Goal: Complete application form

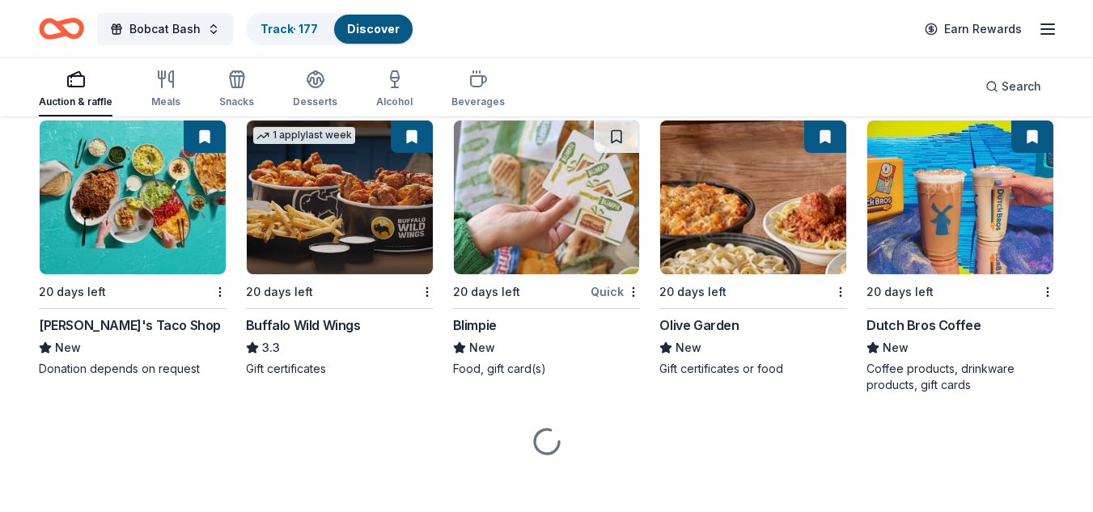
scroll to position [9178, 0]
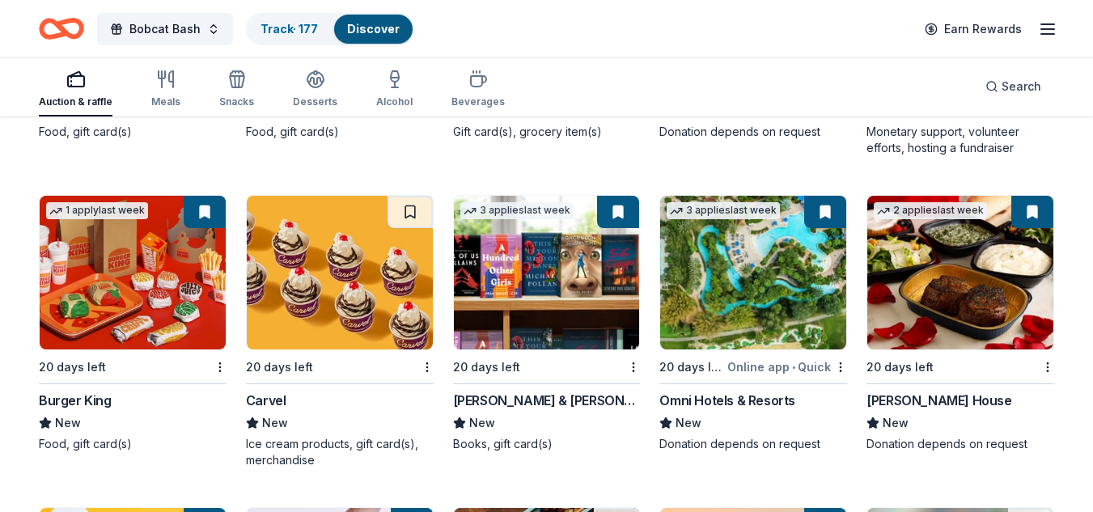
scroll to position [10045, 0]
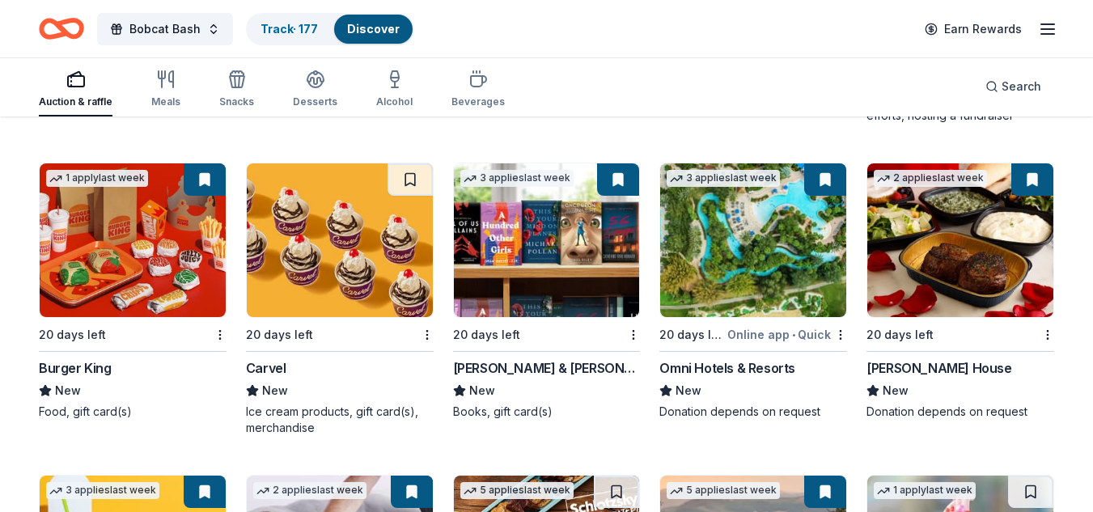
click at [134, 252] on img at bounding box center [133, 240] width 186 height 154
click at [352, 284] on img at bounding box center [340, 240] width 186 height 154
click at [586, 256] on img at bounding box center [547, 240] width 186 height 154
click at [718, 269] on img at bounding box center [753, 240] width 186 height 154
click at [968, 261] on img at bounding box center [960, 240] width 186 height 154
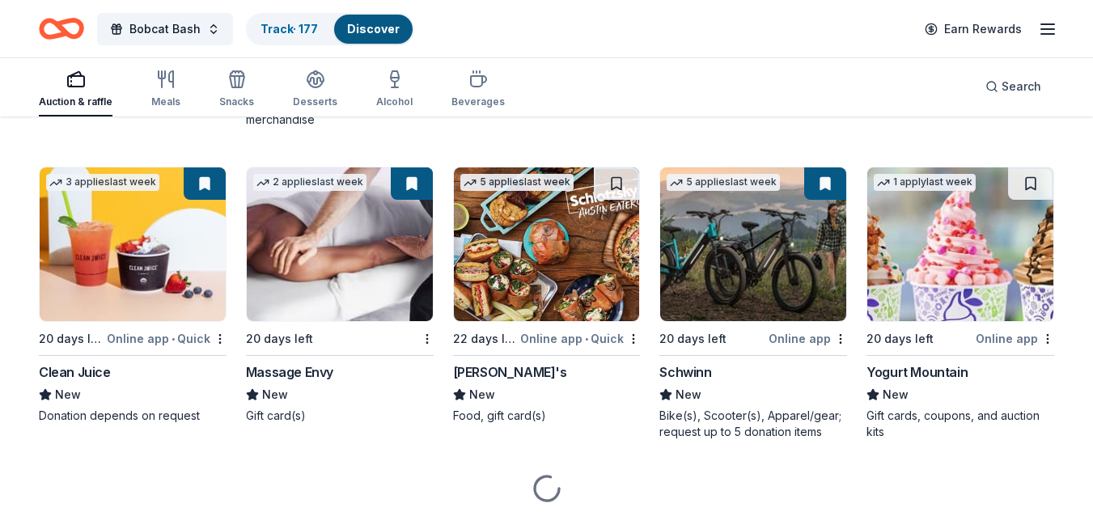
scroll to position [10357, 0]
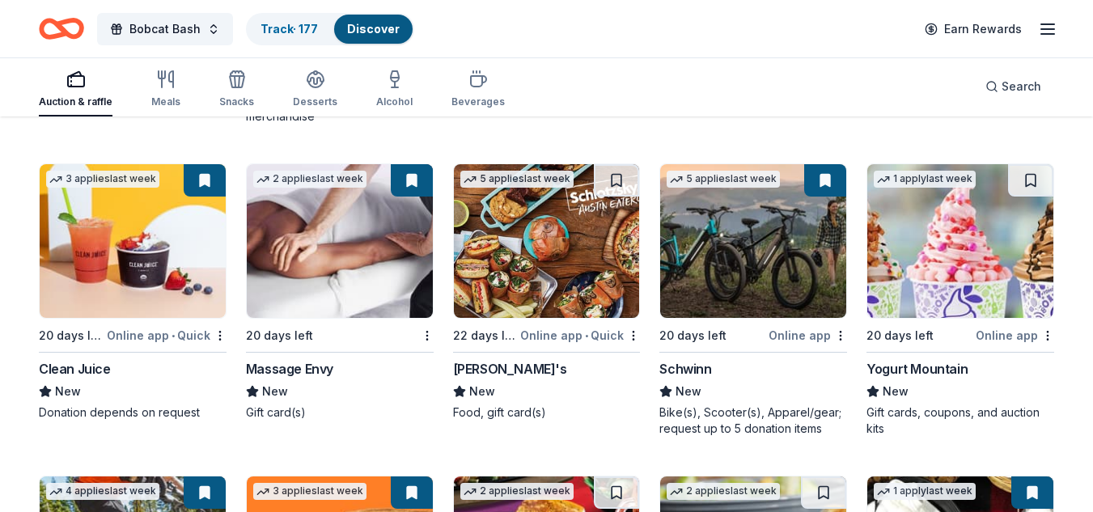
click at [91, 252] on img at bounding box center [133, 241] width 186 height 154
click at [349, 264] on img at bounding box center [340, 241] width 186 height 154
click at [594, 215] on img at bounding box center [547, 241] width 186 height 154
click at [729, 295] on img at bounding box center [753, 241] width 186 height 154
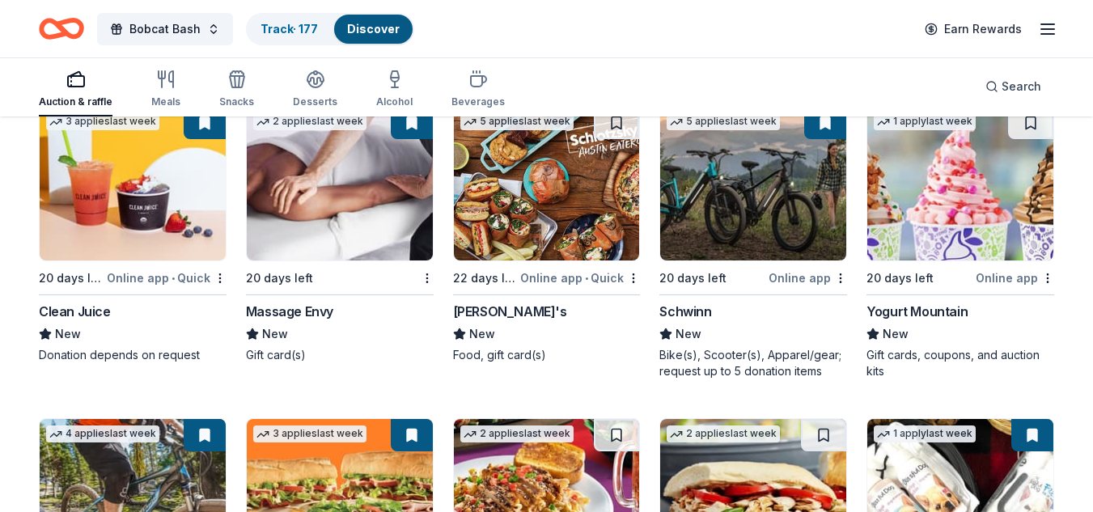
scroll to position [10418, 0]
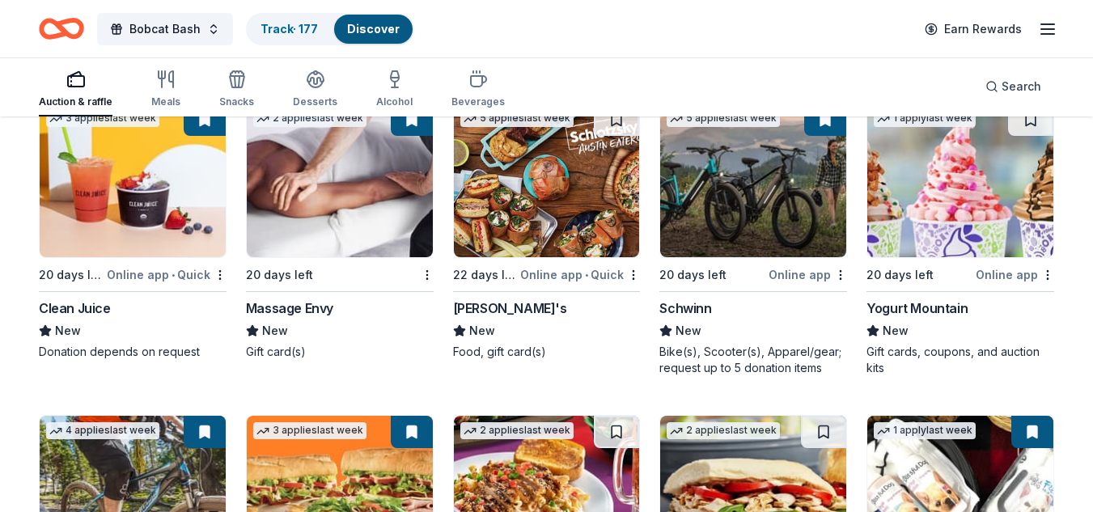
click at [946, 216] on img at bounding box center [960, 181] width 186 height 154
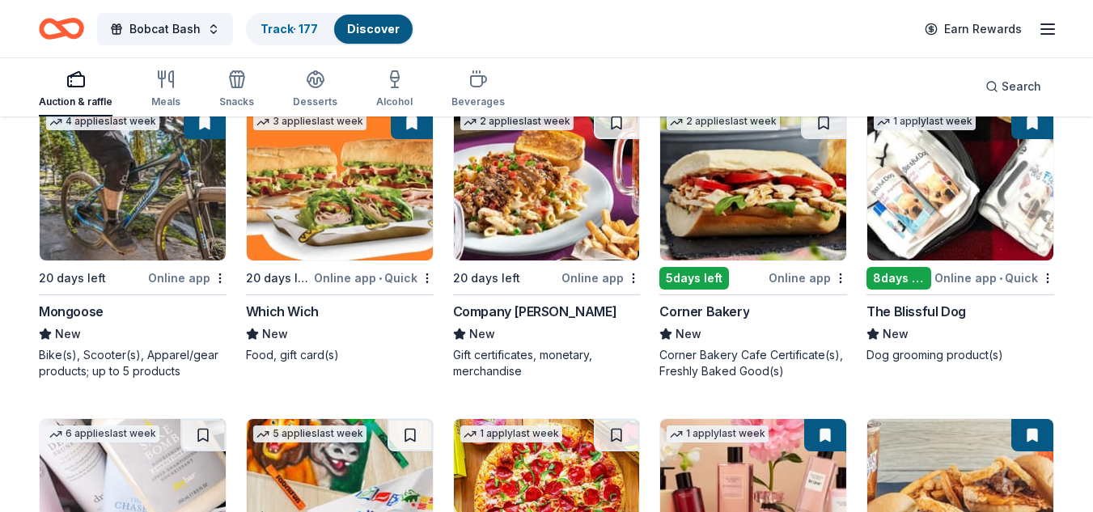
scroll to position [10727, 0]
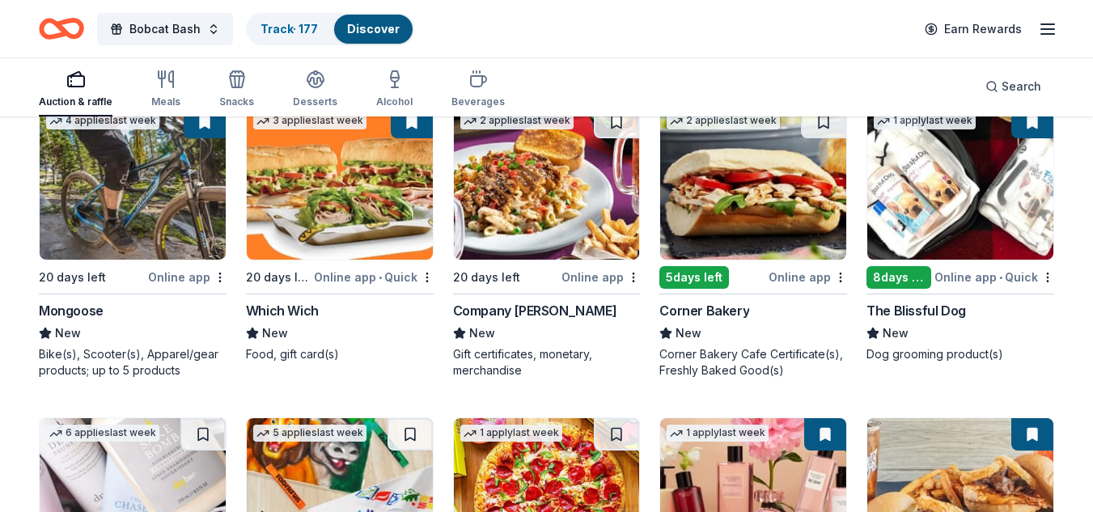
click at [108, 226] on img at bounding box center [133, 183] width 186 height 154
click at [353, 212] on img at bounding box center [340, 183] width 186 height 154
click at [529, 232] on img at bounding box center [547, 183] width 186 height 154
click at [733, 171] on img at bounding box center [753, 183] width 186 height 154
click at [899, 192] on img at bounding box center [960, 183] width 186 height 154
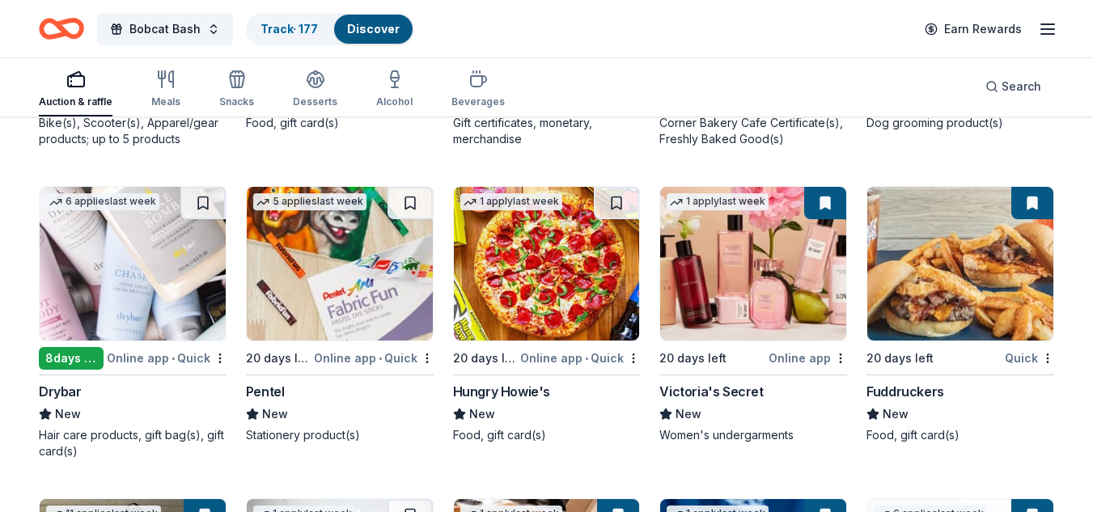
scroll to position [10947, 0]
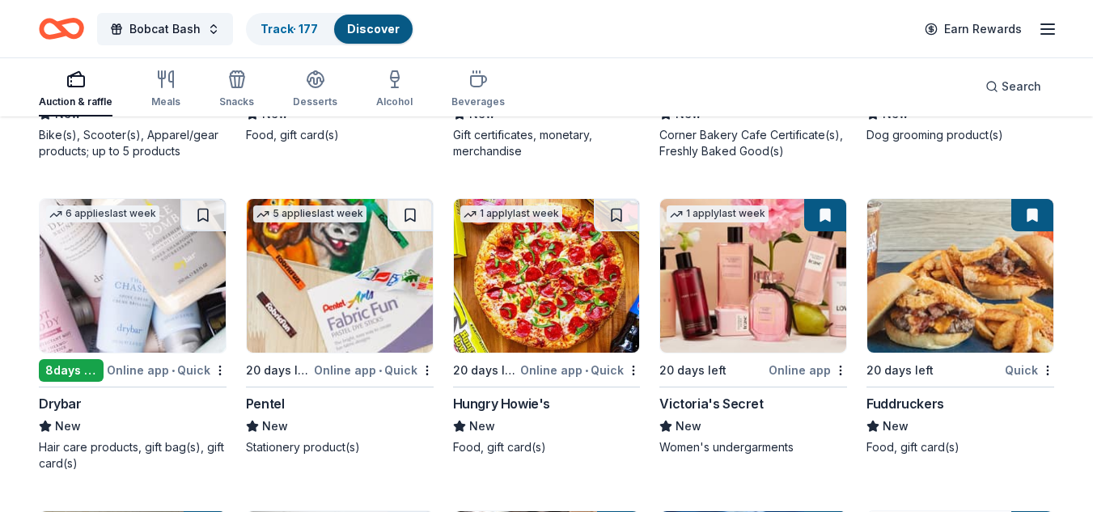
click at [136, 316] on img at bounding box center [133, 276] width 186 height 154
click at [362, 269] on img at bounding box center [340, 276] width 186 height 154
click at [350, 310] on img at bounding box center [340, 276] width 186 height 154
click at [576, 312] on img at bounding box center [547, 276] width 186 height 154
click at [709, 325] on img at bounding box center [753, 276] width 186 height 154
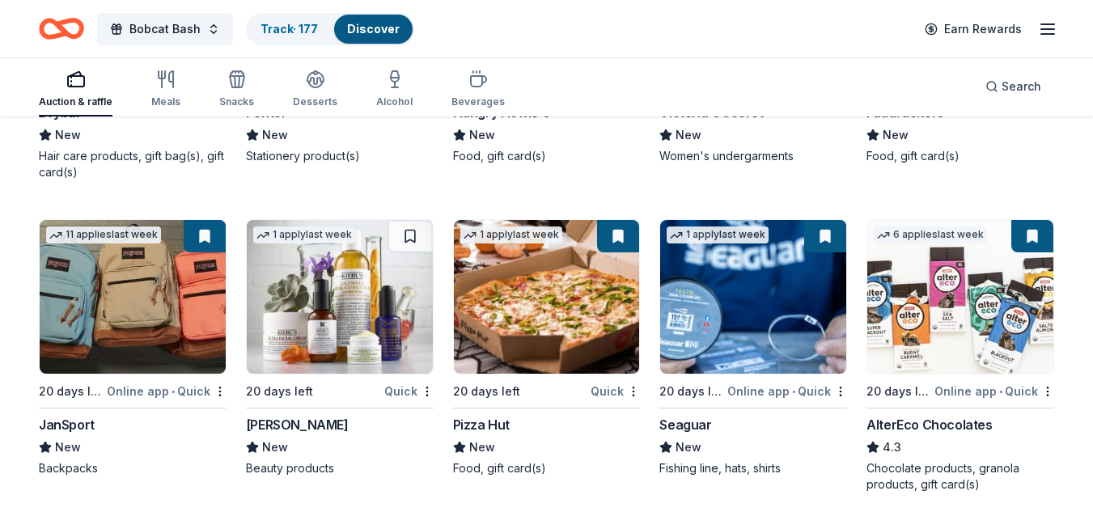
scroll to position [11270, 0]
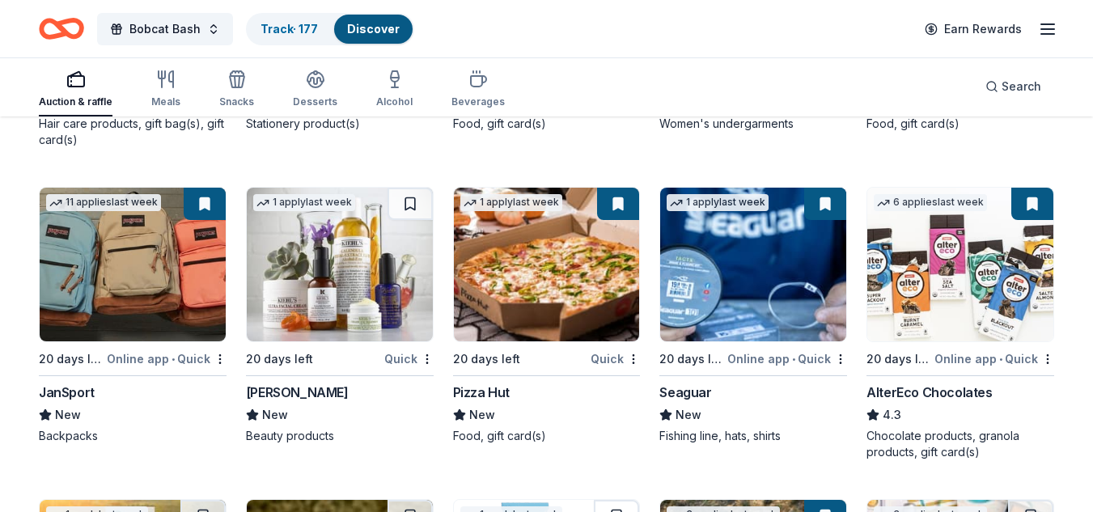
click at [121, 242] on img at bounding box center [133, 265] width 186 height 154
click at [327, 252] on img at bounding box center [340, 265] width 186 height 154
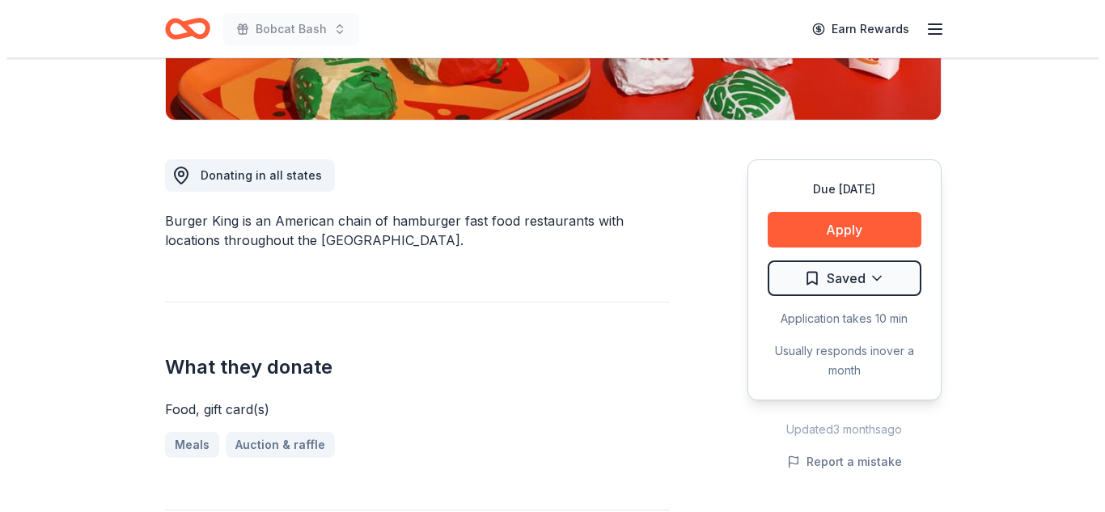
scroll to position [374, 0]
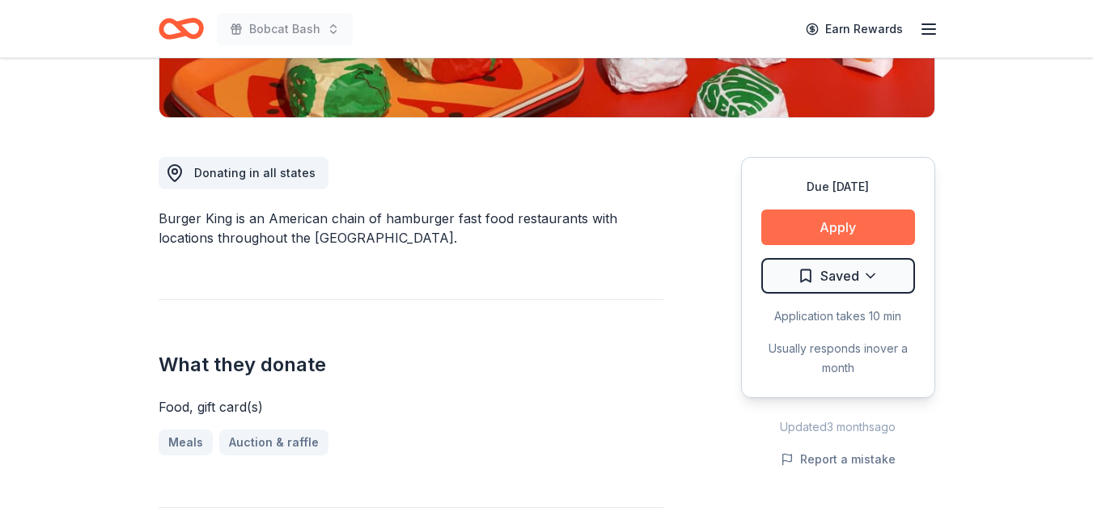
click at [870, 235] on button "Apply" at bounding box center [838, 227] width 154 height 36
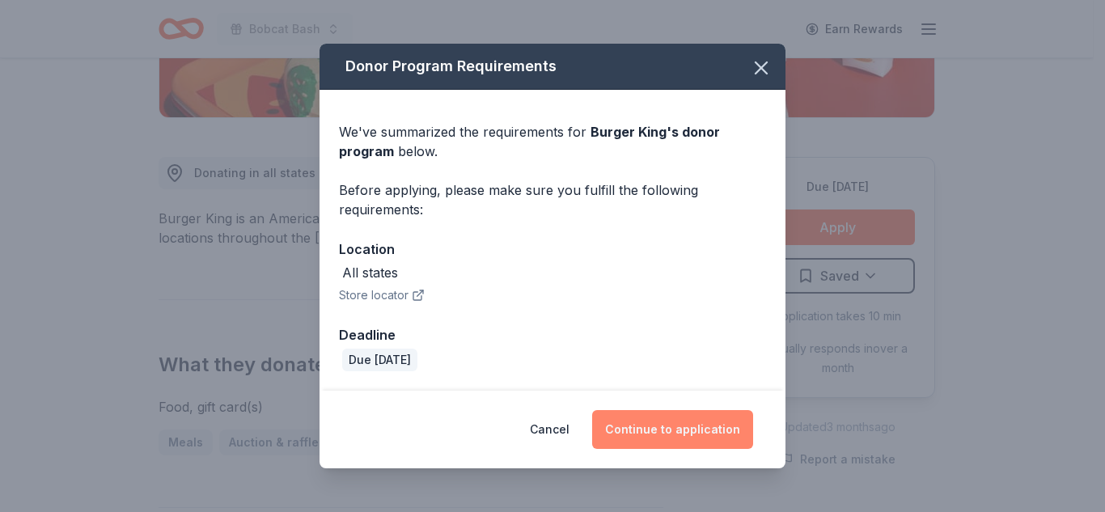
click at [677, 430] on button "Continue to application" at bounding box center [672, 429] width 161 height 39
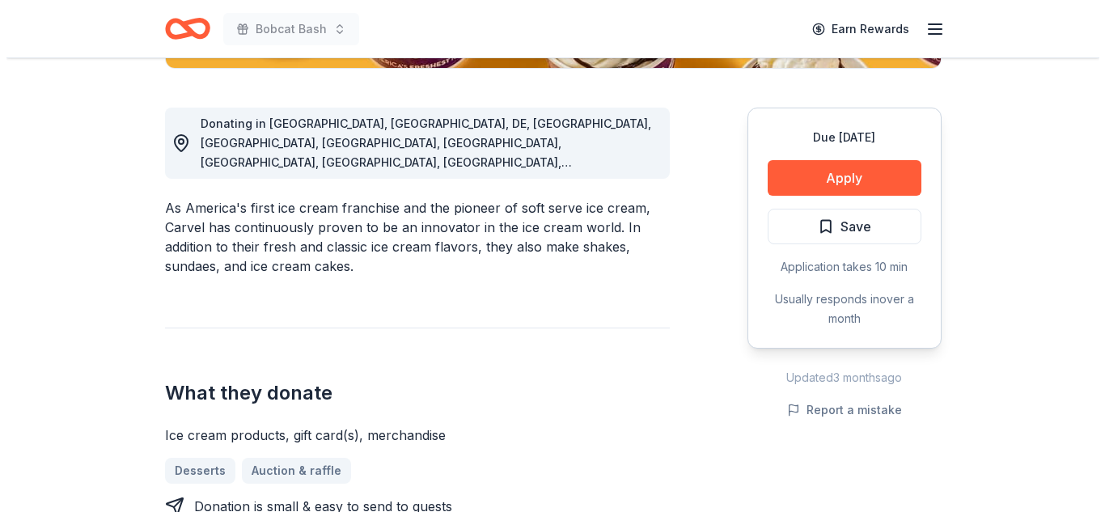
scroll to position [443, 0]
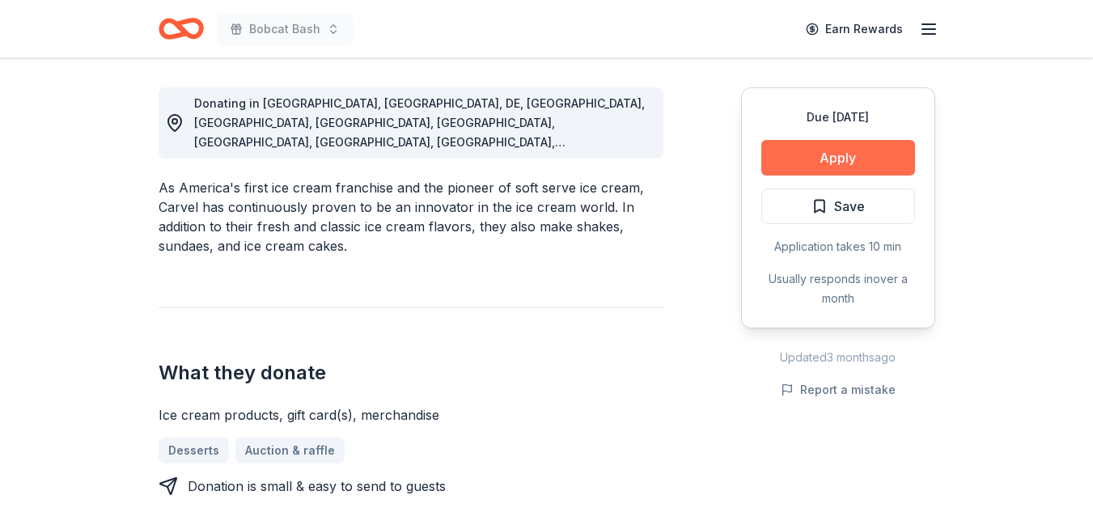
click at [812, 159] on button "Apply" at bounding box center [838, 158] width 154 height 36
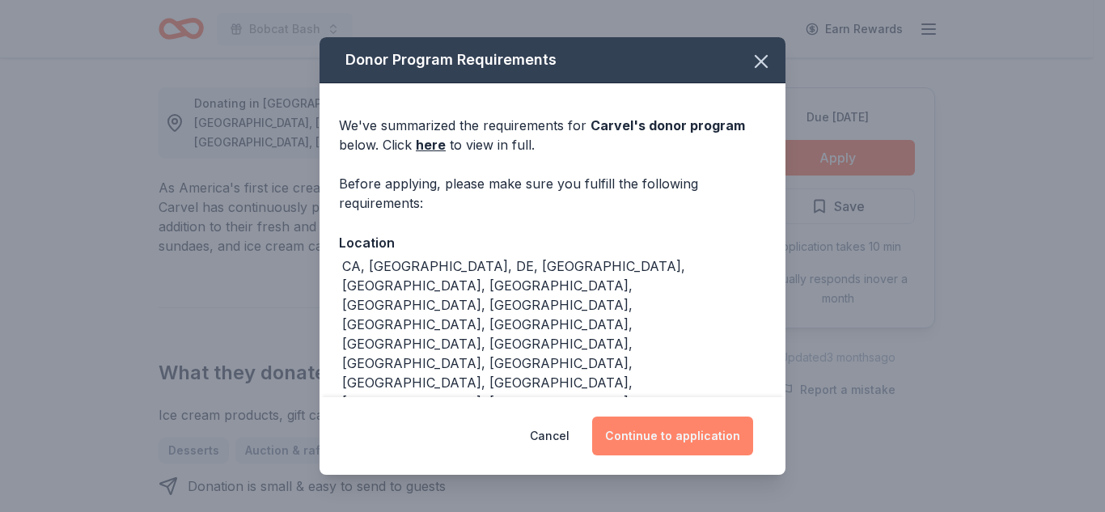
click at [620, 421] on button "Continue to application" at bounding box center [672, 436] width 161 height 39
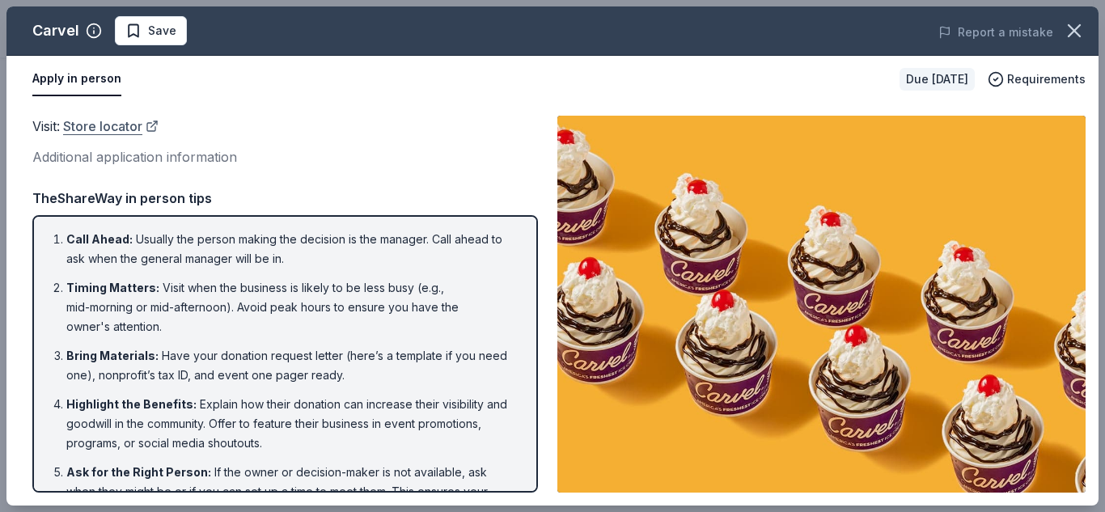
click at [121, 121] on link "Store locator" at bounding box center [110, 126] width 95 height 21
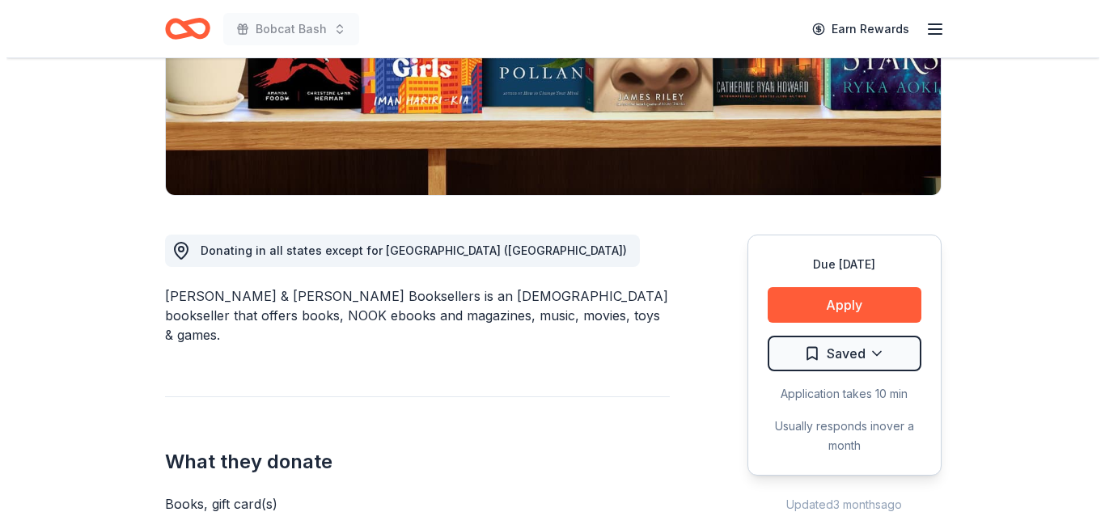
scroll to position [298, 0]
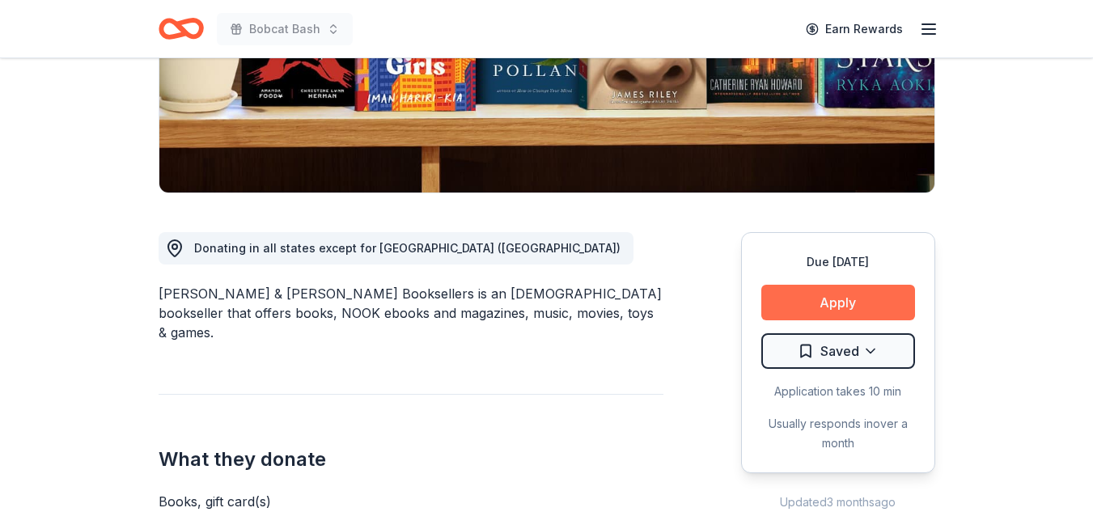
click at [874, 307] on button "Apply" at bounding box center [838, 303] width 154 height 36
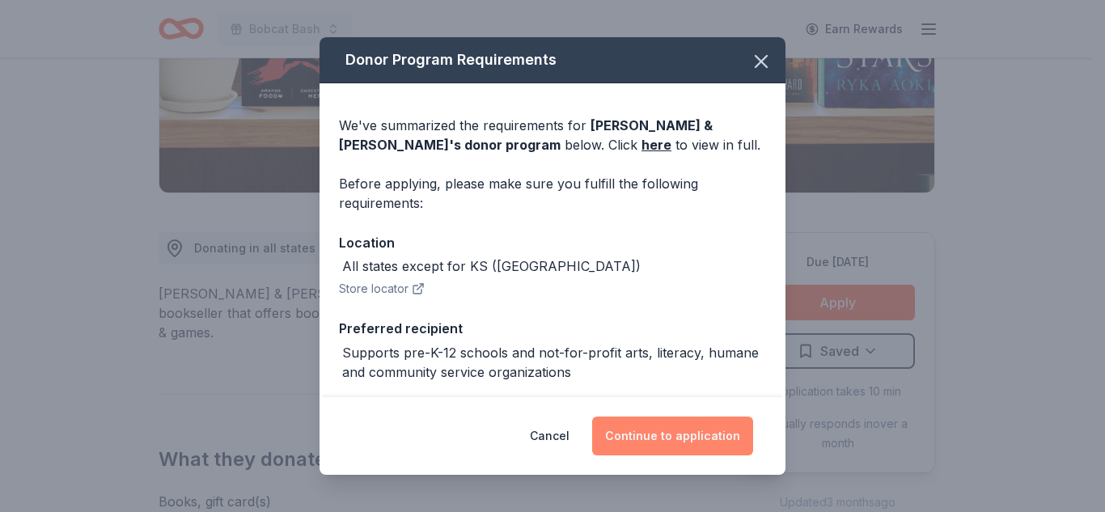
click at [705, 444] on button "Continue to application" at bounding box center [672, 436] width 161 height 39
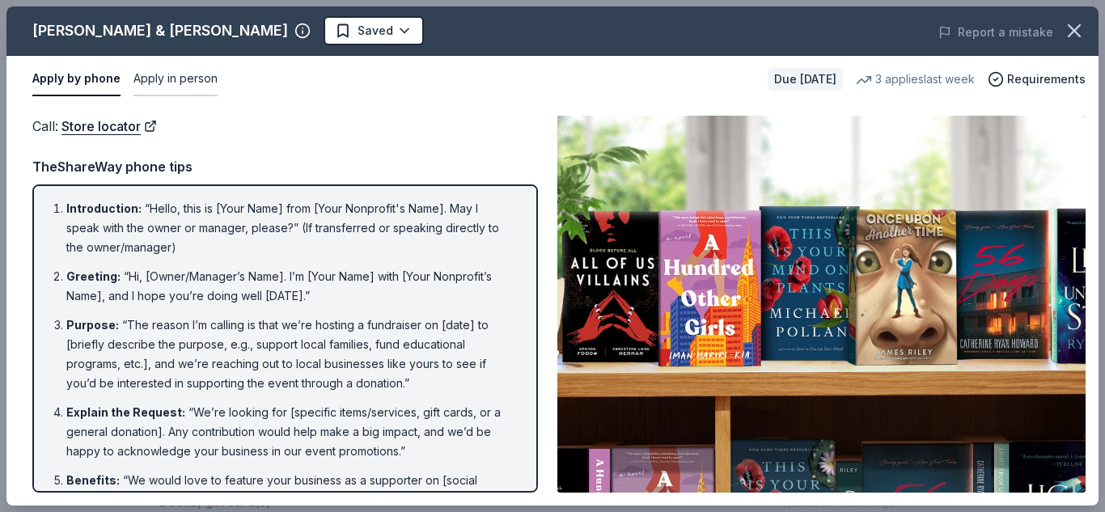
click at [184, 83] on button "Apply in person" at bounding box center [175, 79] width 84 height 34
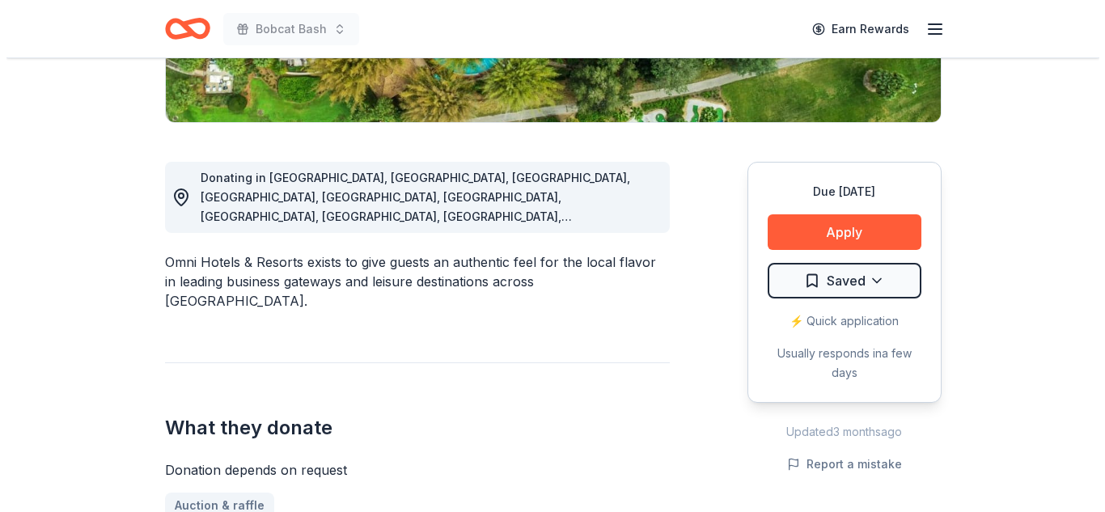
scroll to position [373, 0]
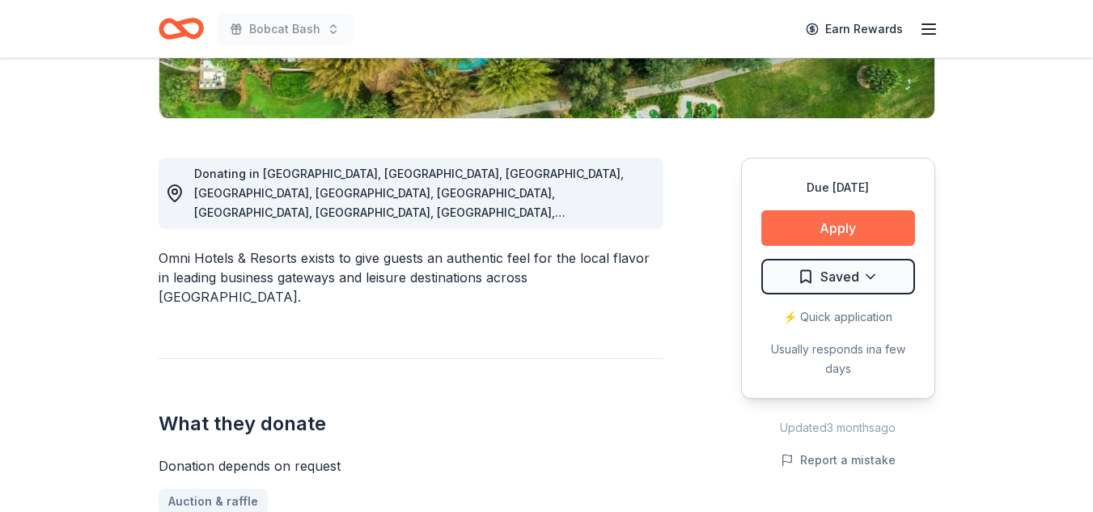
click at [865, 228] on button "Apply" at bounding box center [838, 228] width 154 height 36
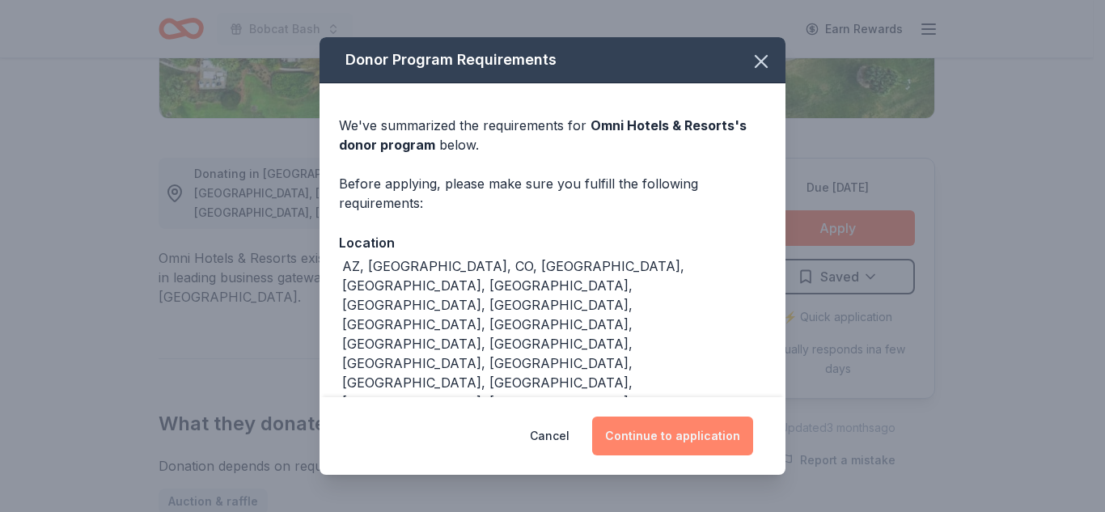
click at [688, 431] on button "Continue to application" at bounding box center [672, 436] width 161 height 39
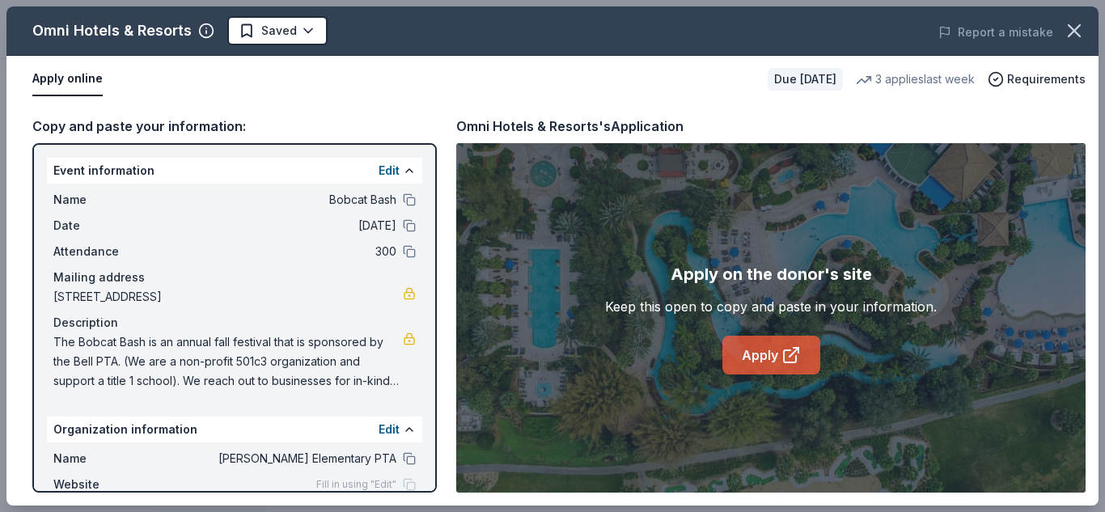
click at [764, 357] on link "Apply" at bounding box center [771, 355] width 98 height 39
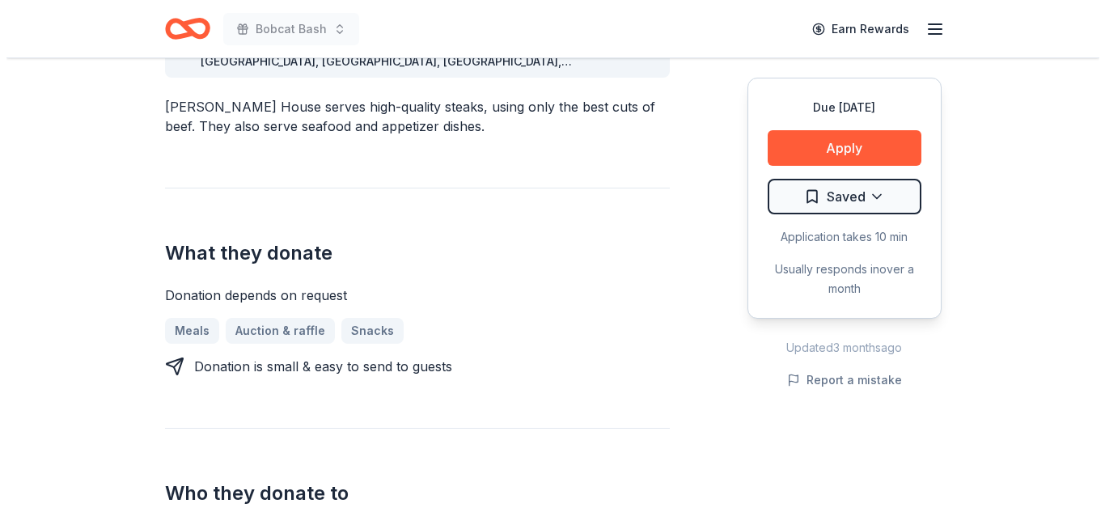
scroll to position [502, 0]
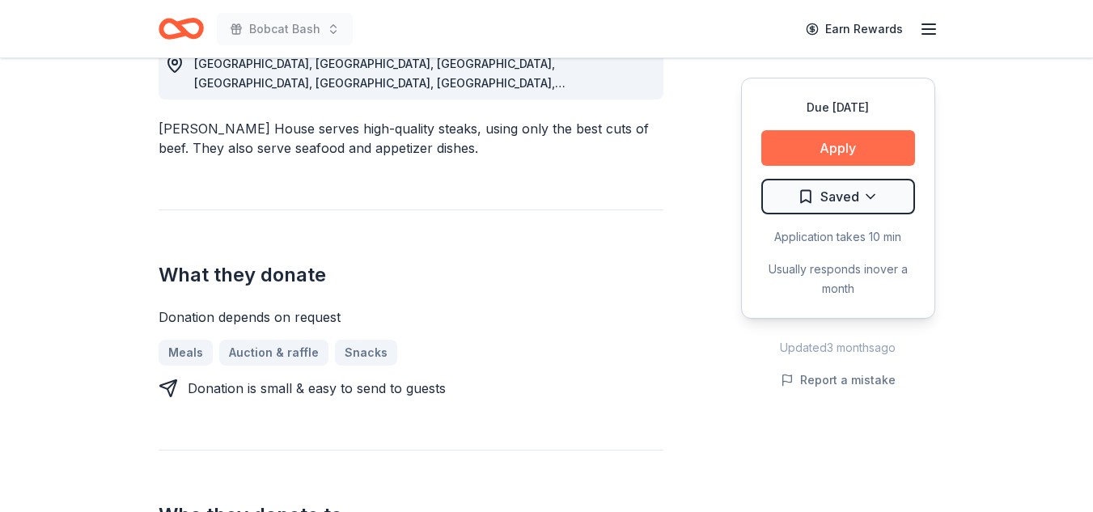
click at [882, 146] on button "Apply" at bounding box center [838, 148] width 154 height 36
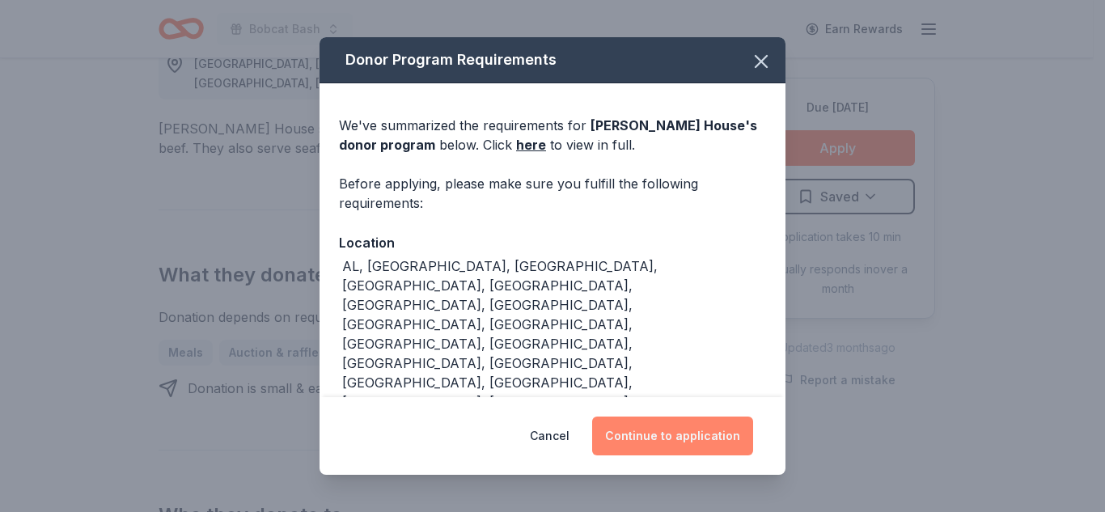
click at [713, 431] on button "Continue to application" at bounding box center [672, 436] width 161 height 39
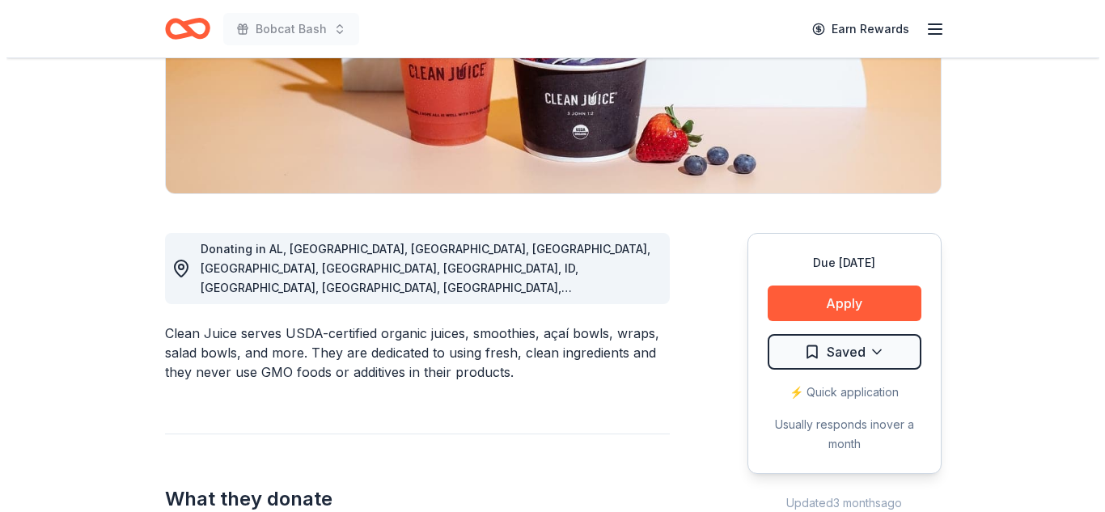
scroll to position [307, 0]
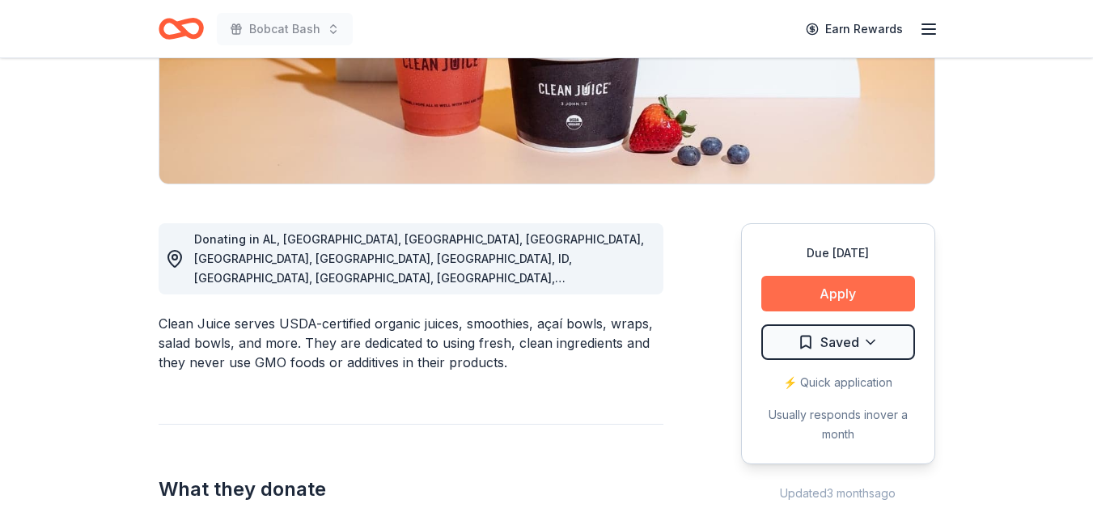
click at [853, 299] on button "Apply" at bounding box center [838, 294] width 154 height 36
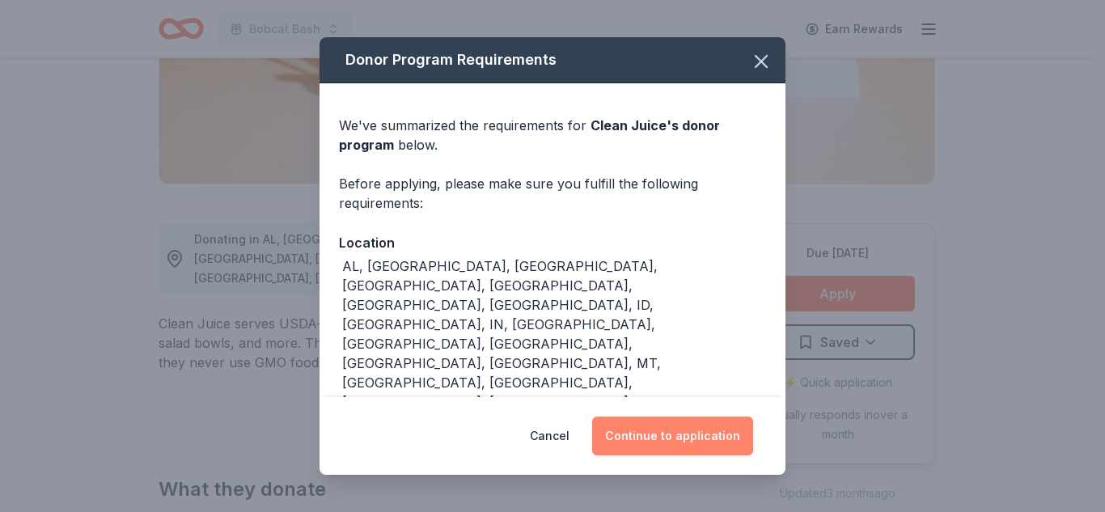
click at [705, 432] on button "Continue to application" at bounding box center [672, 436] width 161 height 39
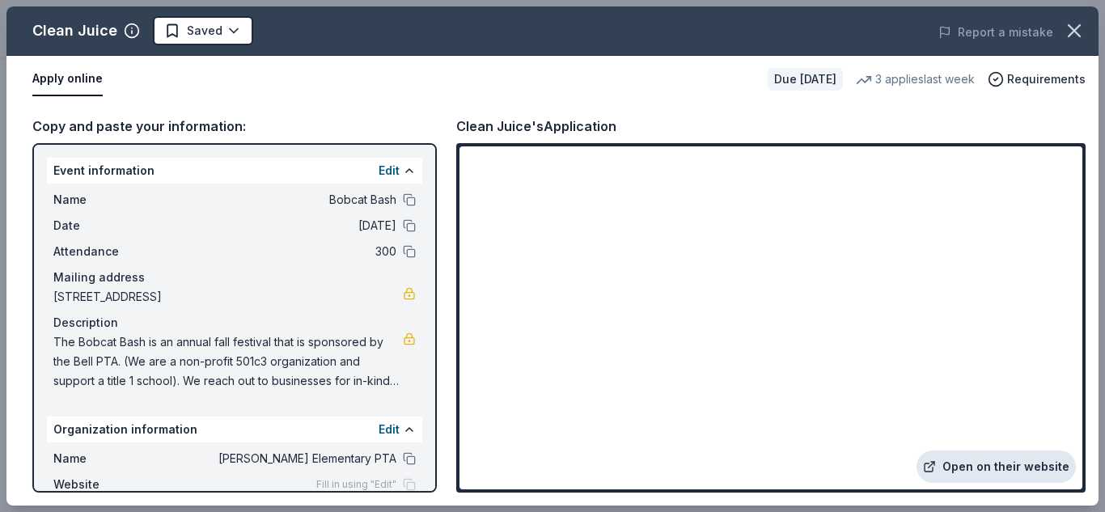
click at [974, 474] on link "Open on their website" at bounding box center [995, 467] width 159 height 32
click at [936, 464] on icon at bounding box center [929, 466] width 13 height 13
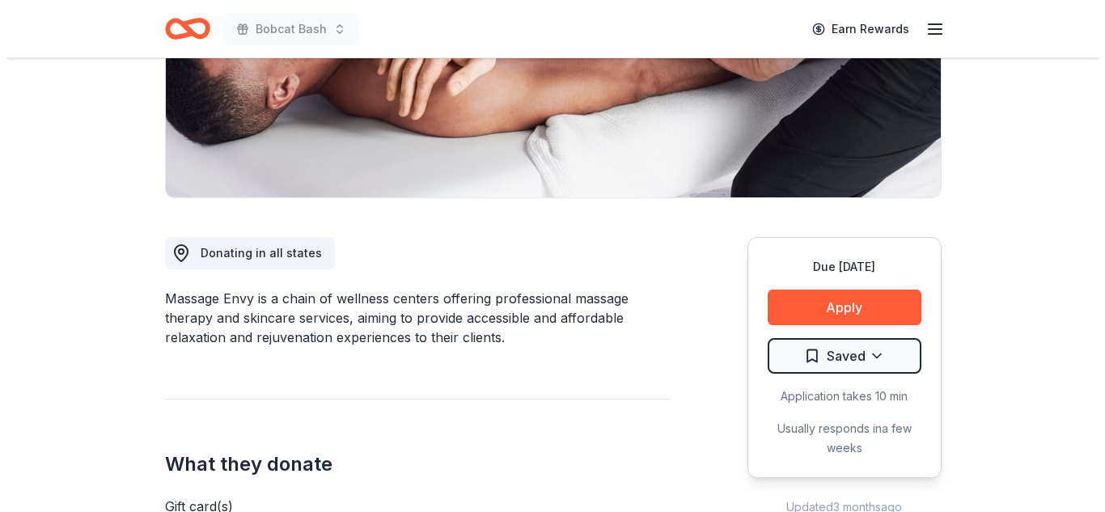
scroll to position [315, 0]
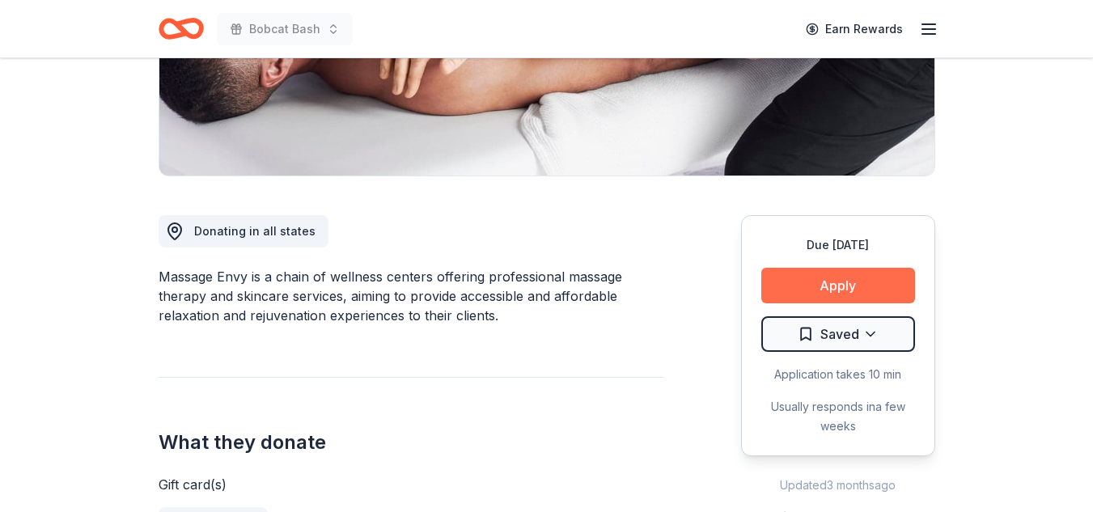
click at [876, 292] on button "Apply" at bounding box center [838, 286] width 154 height 36
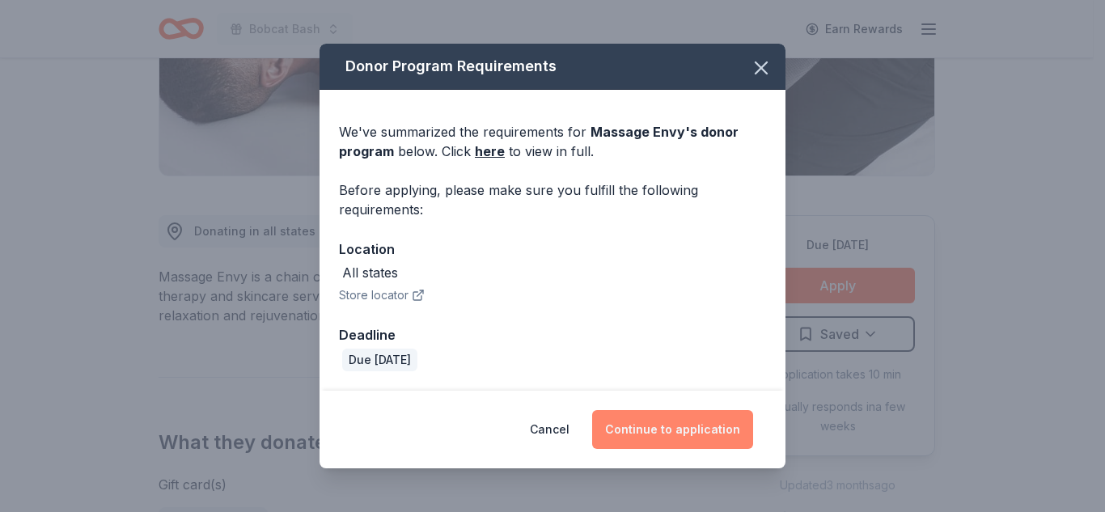
click at [643, 436] on button "Continue to application" at bounding box center [672, 429] width 161 height 39
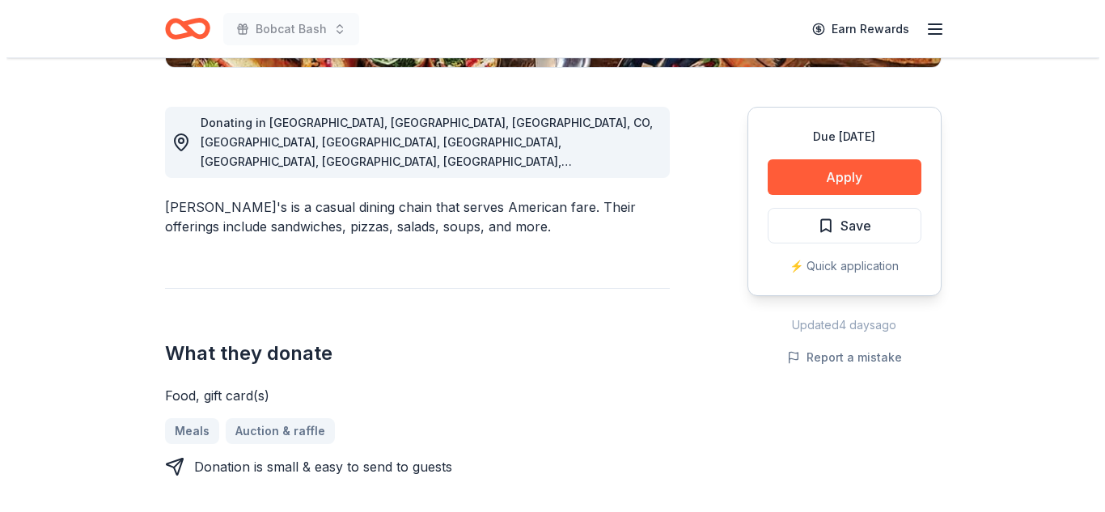
scroll to position [425, 0]
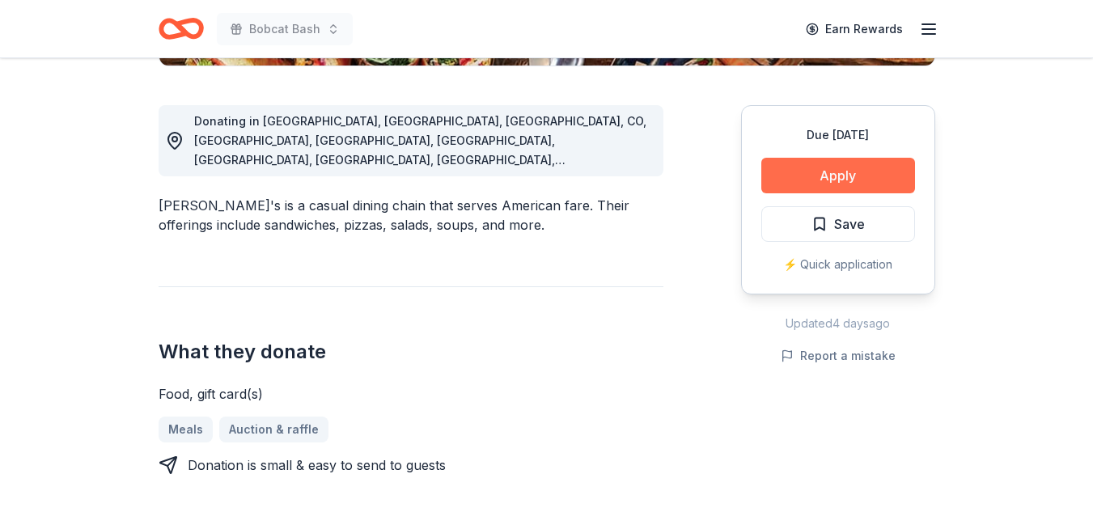
click at [870, 167] on button "Apply" at bounding box center [838, 176] width 154 height 36
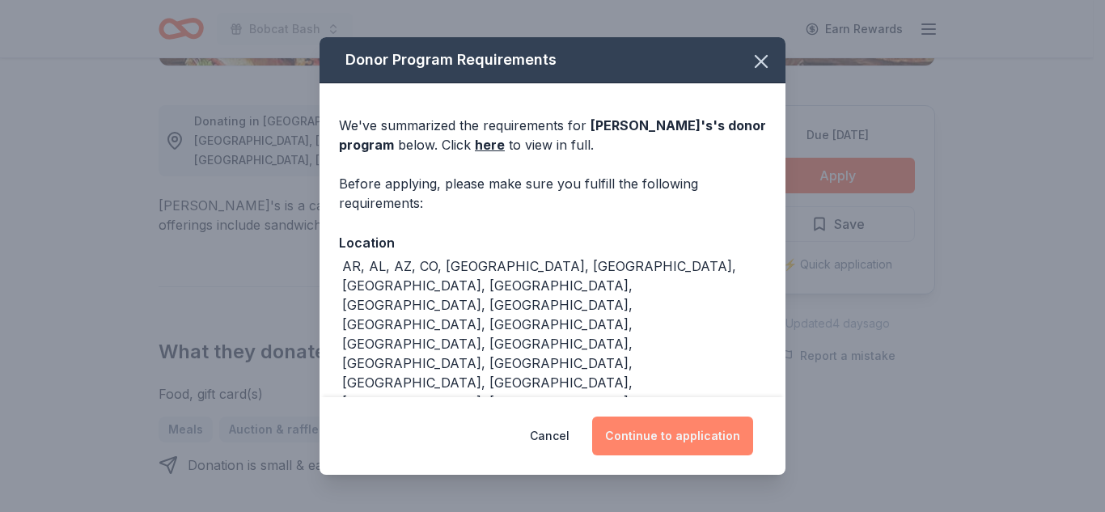
click at [653, 442] on button "Continue to application" at bounding box center [672, 436] width 161 height 39
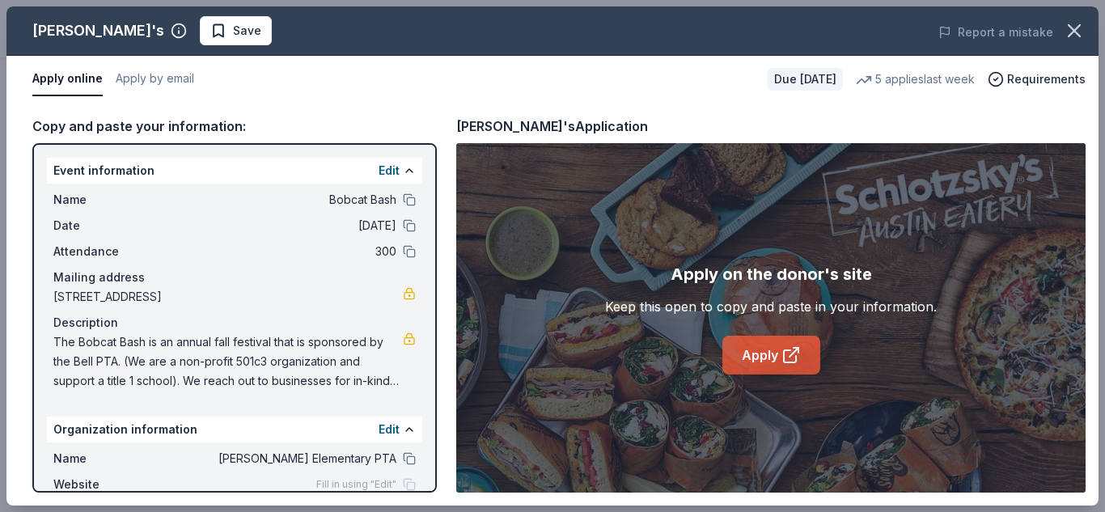
click at [764, 359] on link "Apply" at bounding box center [771, 355] width 98 height 39
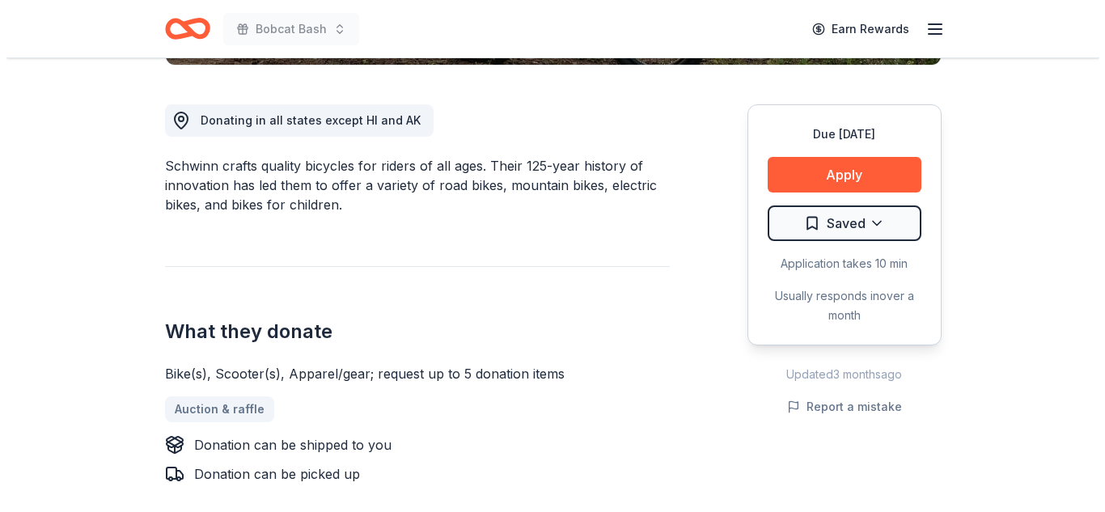
scroll to position [429, 0]
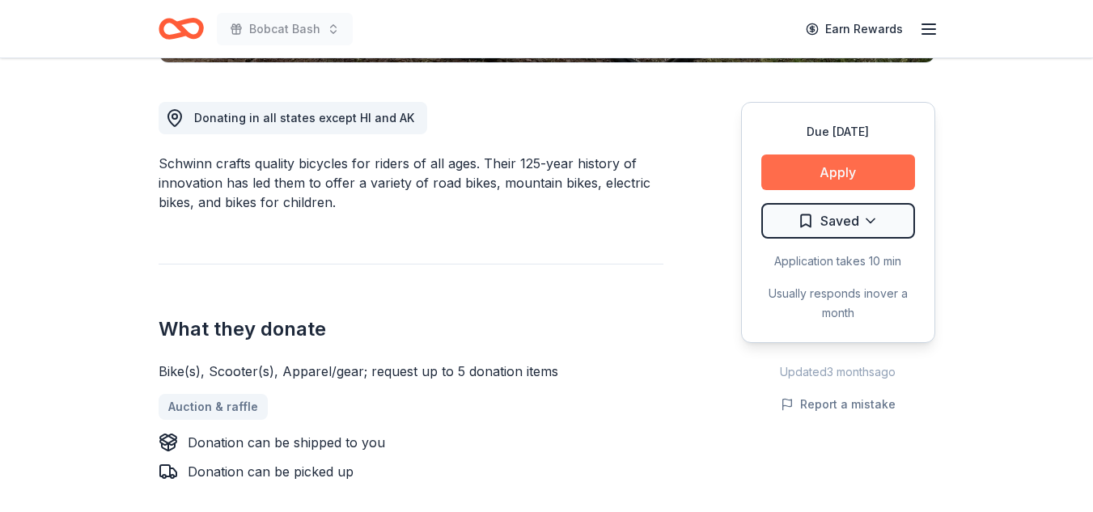
click at [860, 177] on button "Apply" at bounding box center [838, 172] width 154 height 36
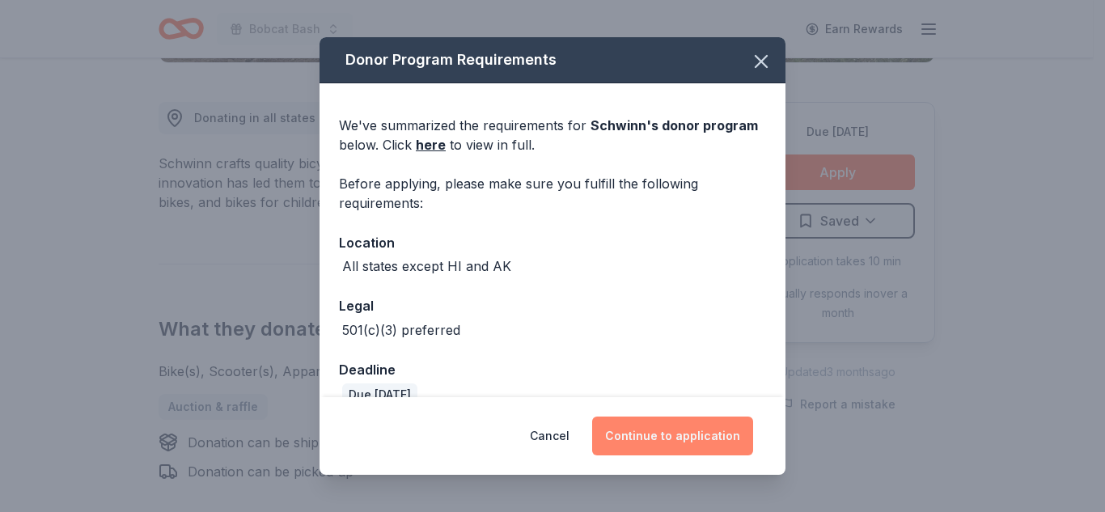
click at [661, 428] on button "Continue to application" at bounding box center [672, 436] width 161 height 39
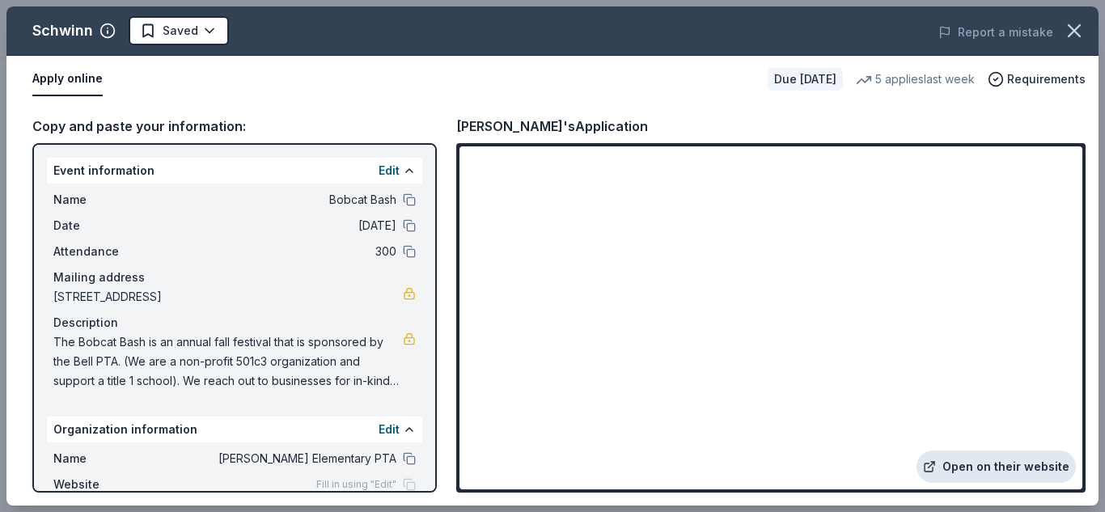
click at [952, 466] on link "Open on their website" at bounding box center [995, 467] width 159 height 32
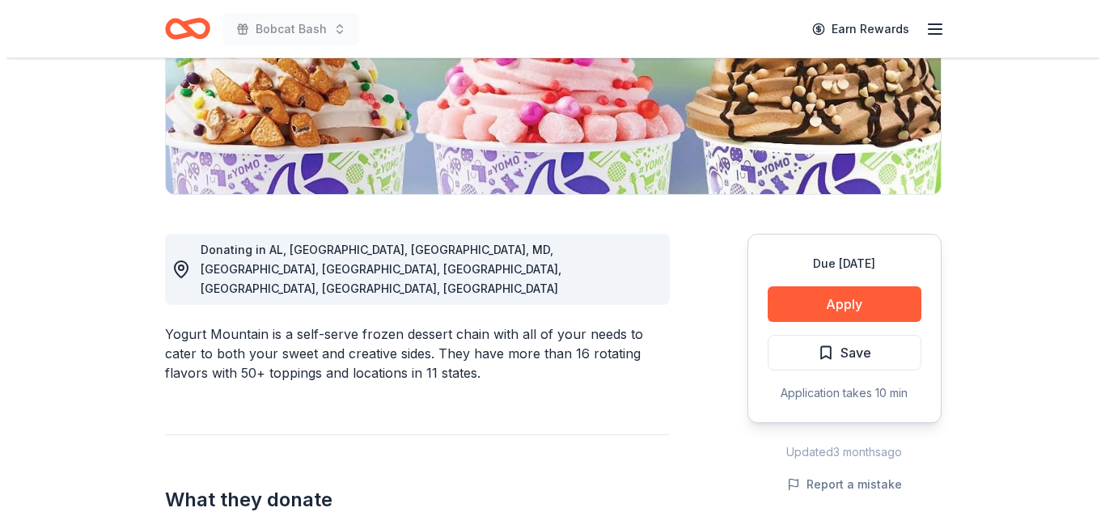
scroll to position [305, 0]
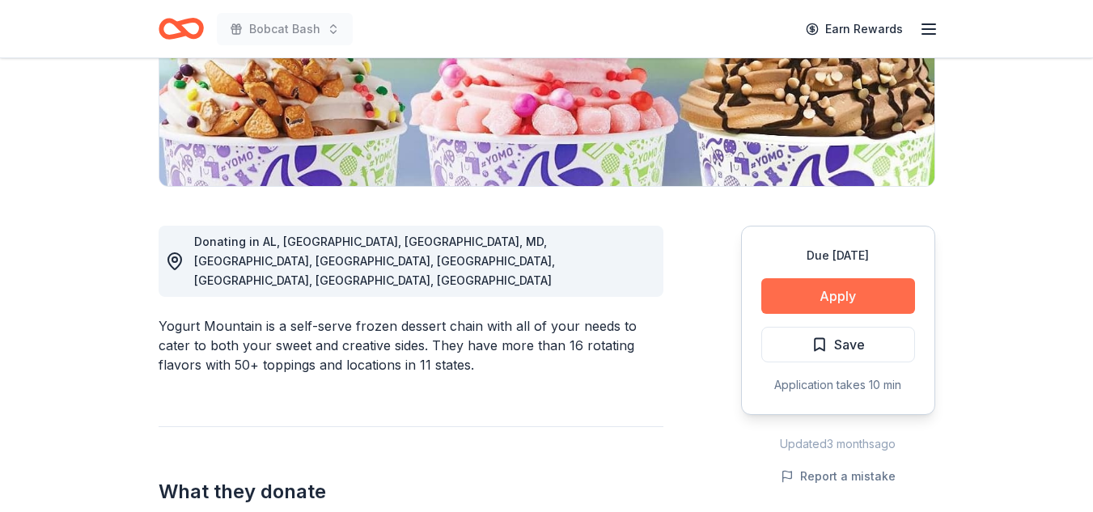
click at [872, 308] on button "Apply" at bounding box center [838, 296] width 154 height 36
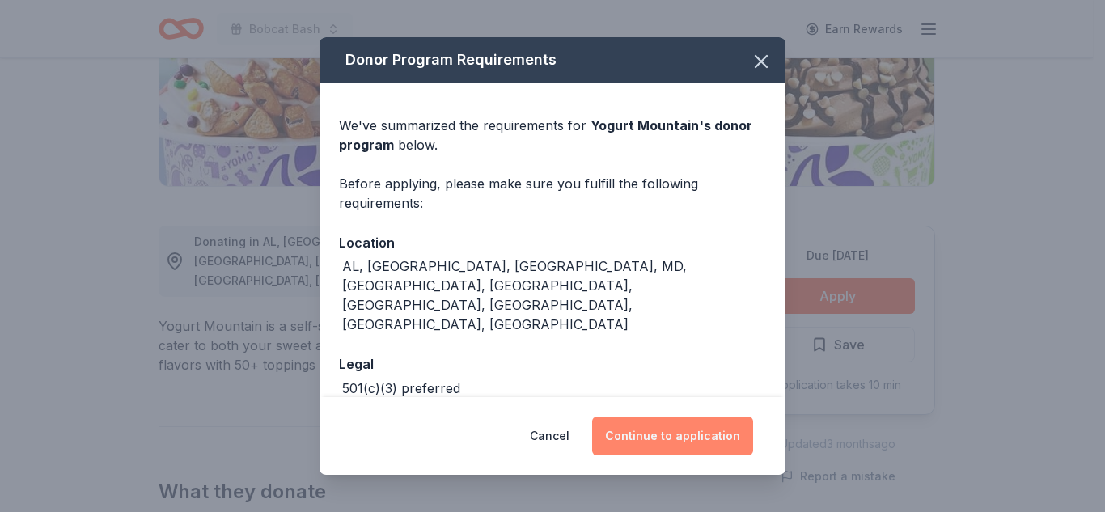
click at [696, 443] on button "Continue to application" at bounding box center [672, 436] width 161 height 39
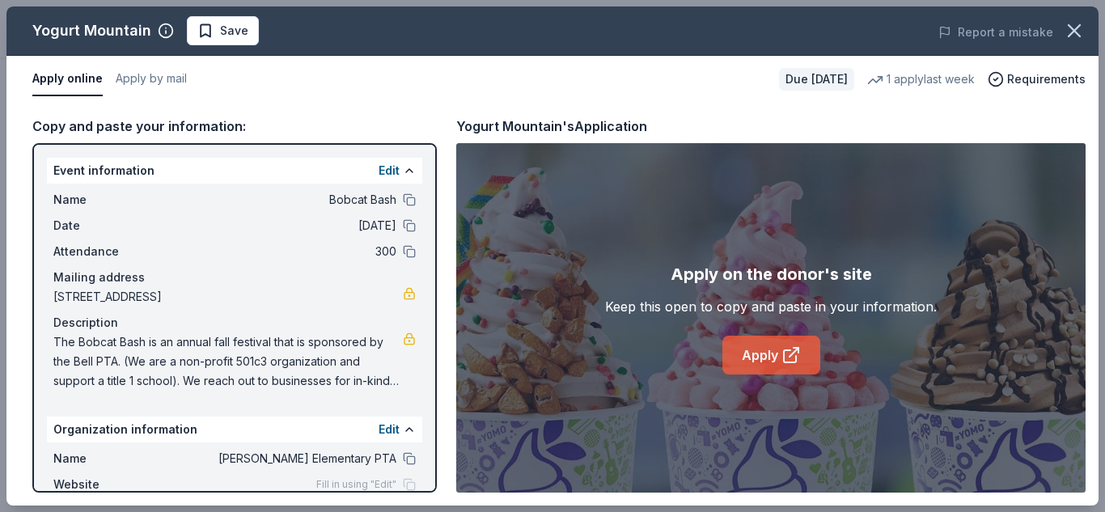
click at [785, 354] on icon at bounding box center [790, 354] width 19 height 19
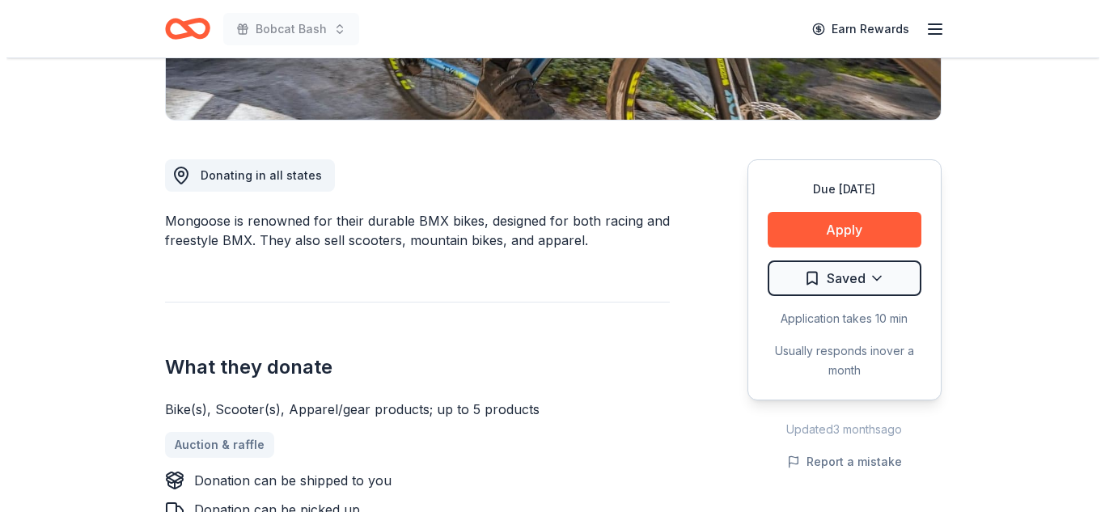
scroll to position [375, 0]
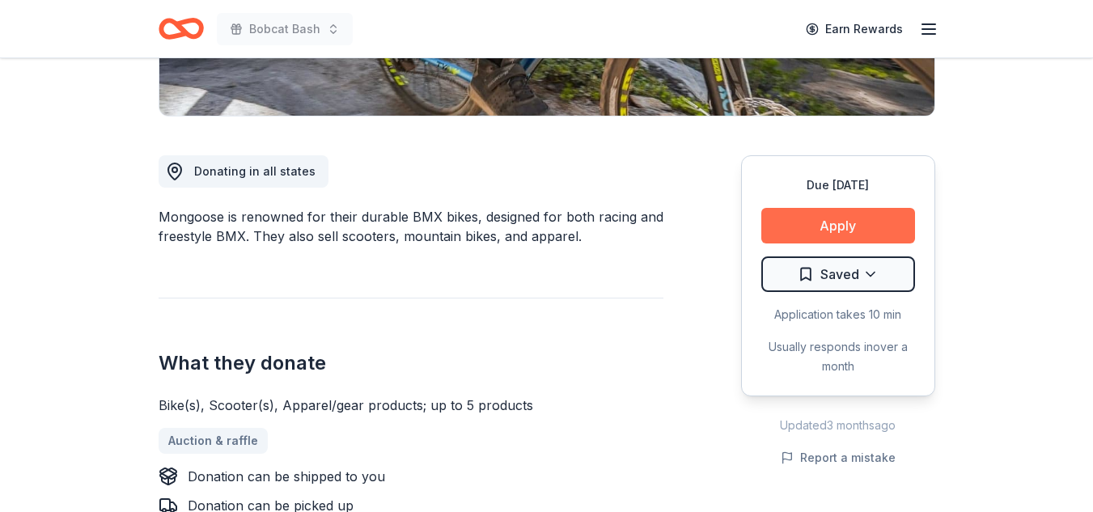
click at [861, 226] on button "Apply" at bounding box center [838, 226] width 154 height 36
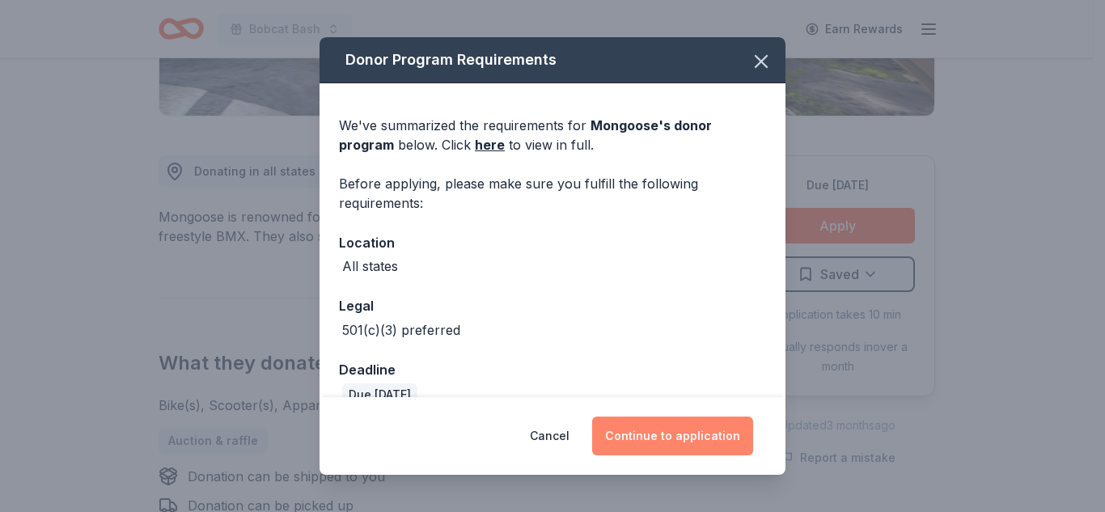
click at [679, 430] on button "Continue to application" at bounding box center [672, 436] width 161 height 39
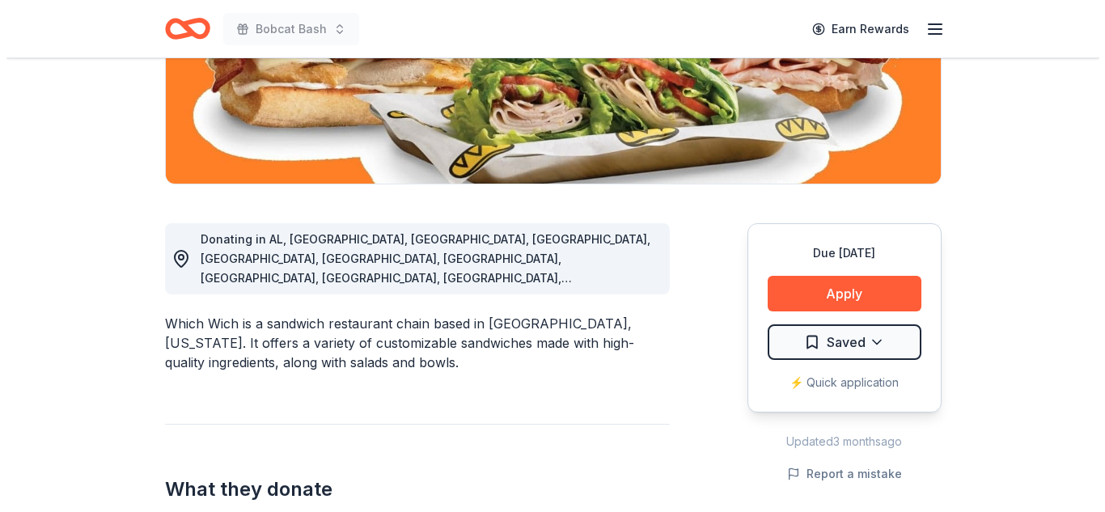
scroll to position [311, 0]
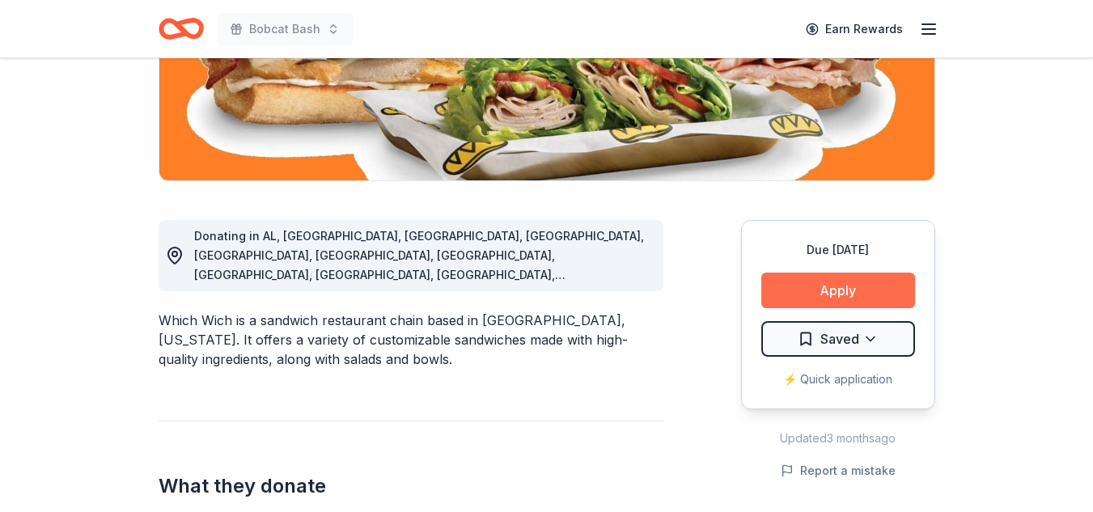
click at [864, 296] on button "Apply" at bounding box center [838, 291] width 154 height 36
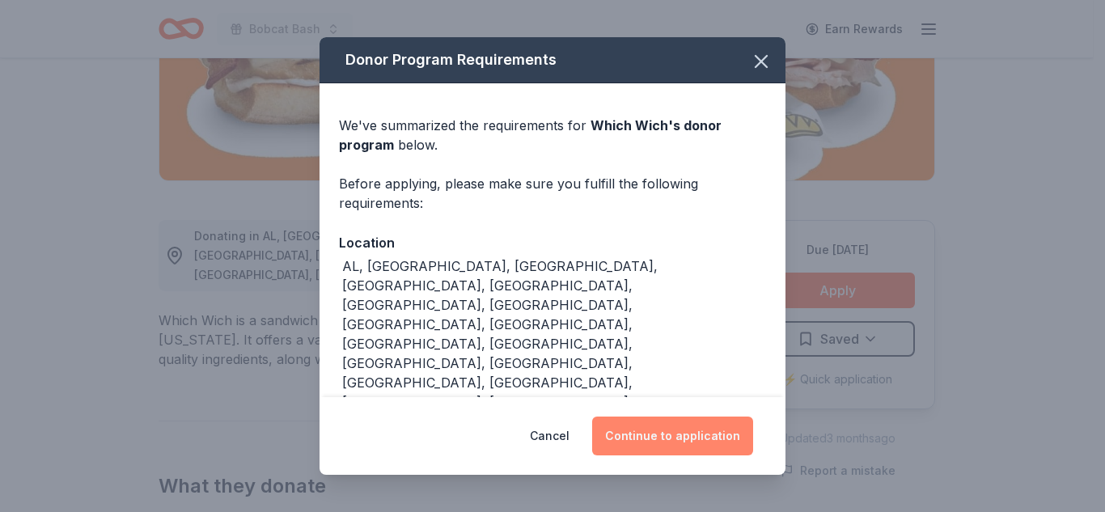
click at [680, 436] on button "Continue to application" at bounding box center [672, 436] width 161 height 39
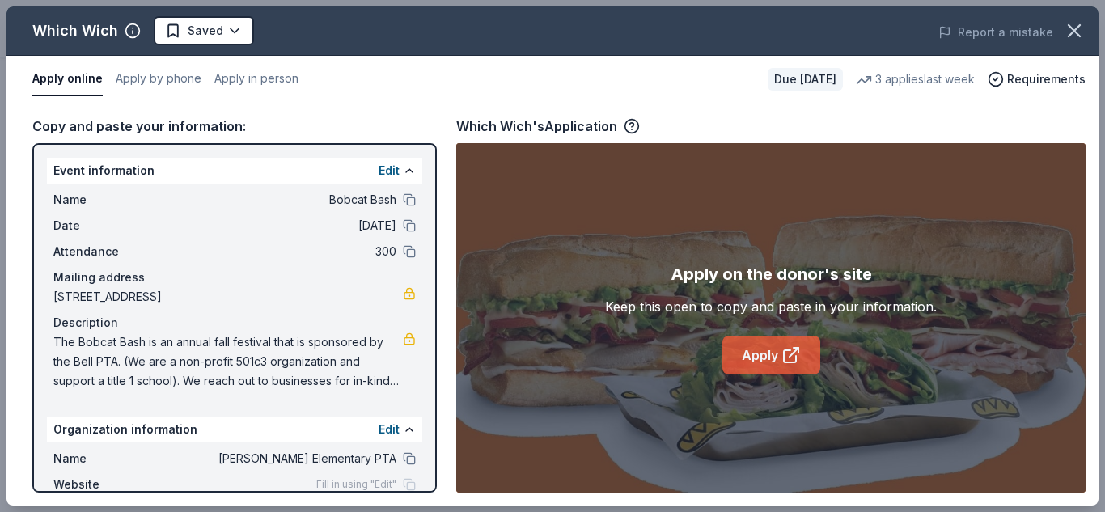
click at [753, 353] on link "Apply" at bounding box center [771, 355] width 98 height 39
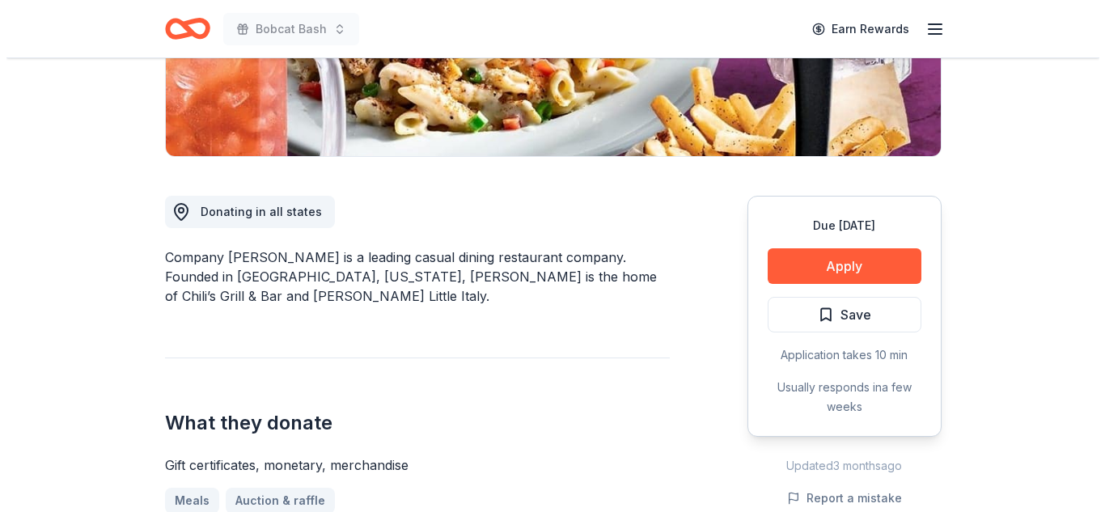
scroll to position [336, 0]
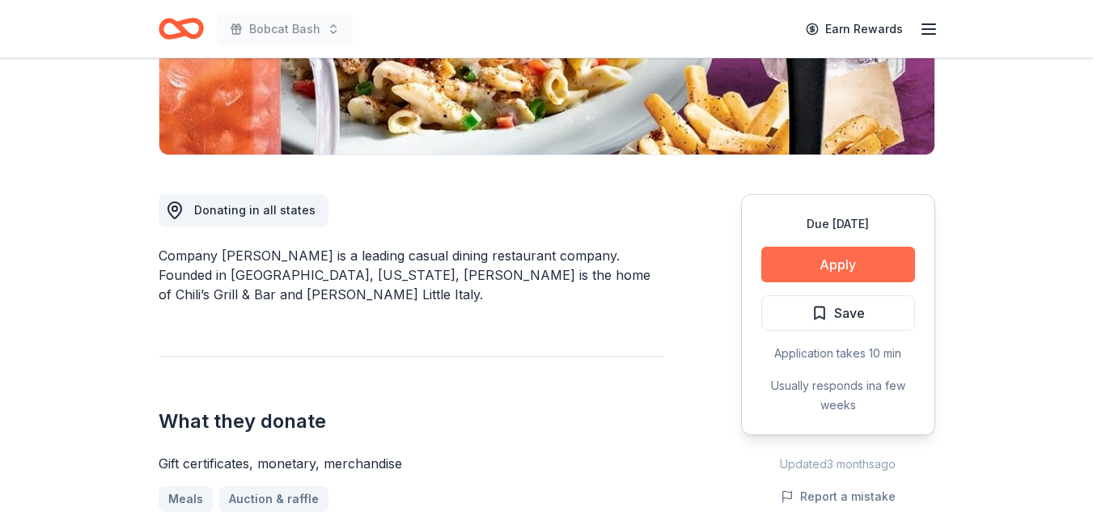
click at [840, 263] on button "Apply" at bounding box center [838, 265] width 154 height 36
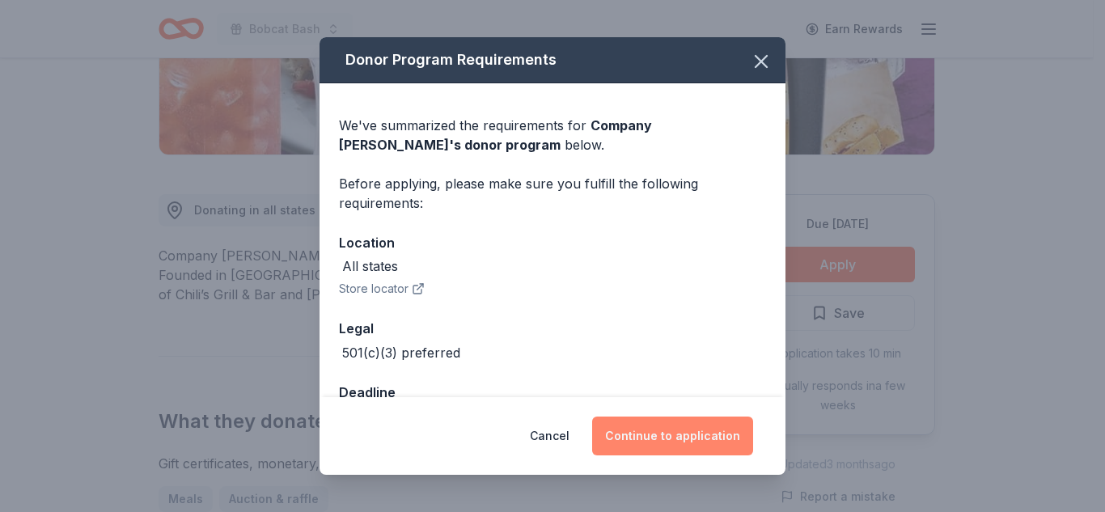
click at [677, 436] on button "Continue to application" at bounding box center [672, 436] width 161 height 39
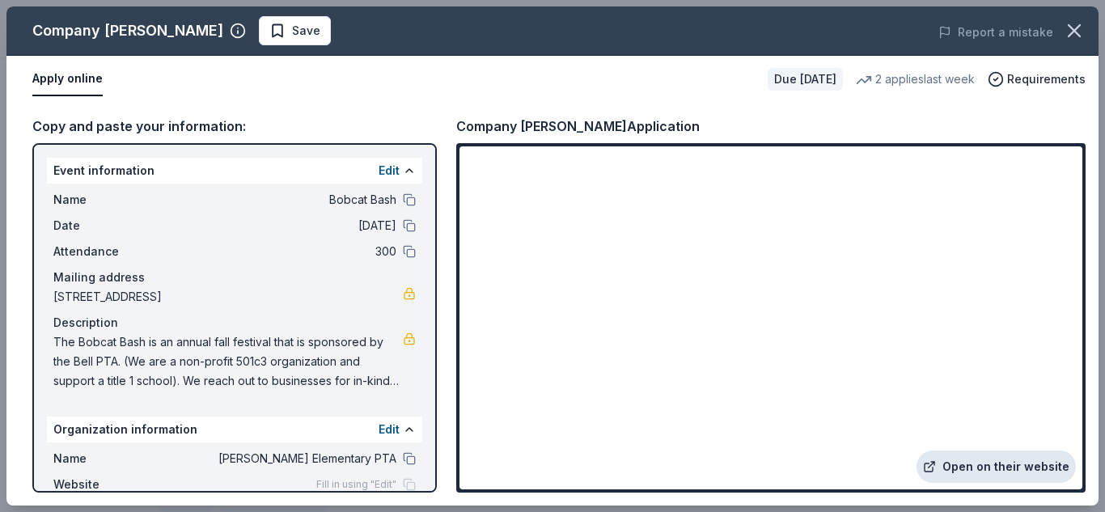
click at [957, 474] on link "Open on their website" at bounding box center [995, 467] width 159 height 32
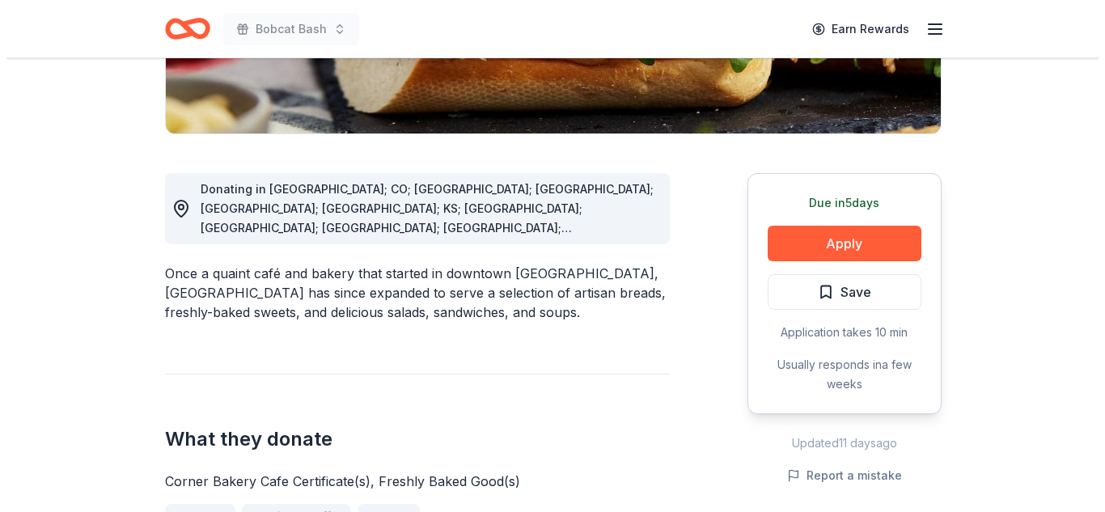
scroll to position [358, 0]
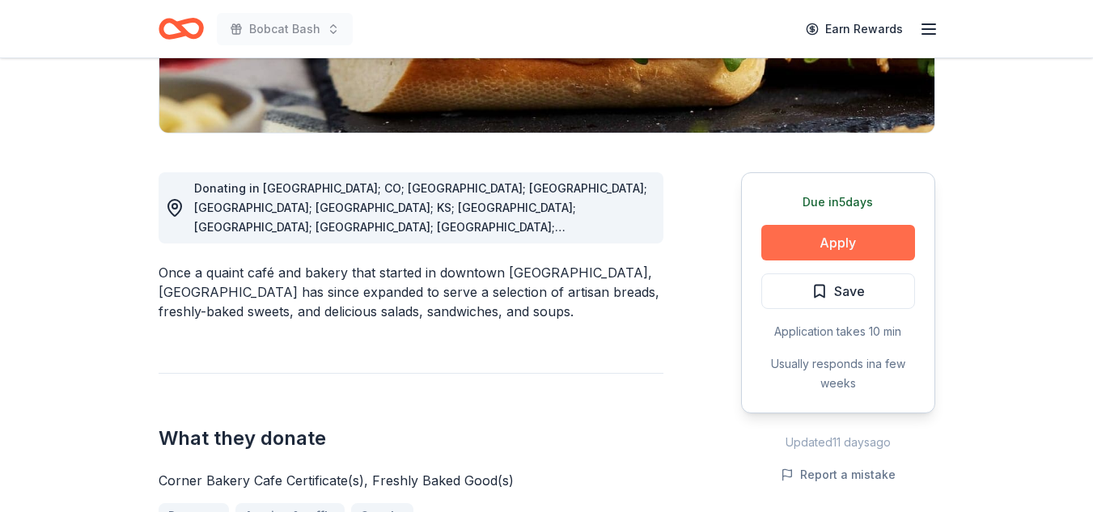
click at [861, 259] on button "Apply" at bounding box center [838, 243] width 154 height 36
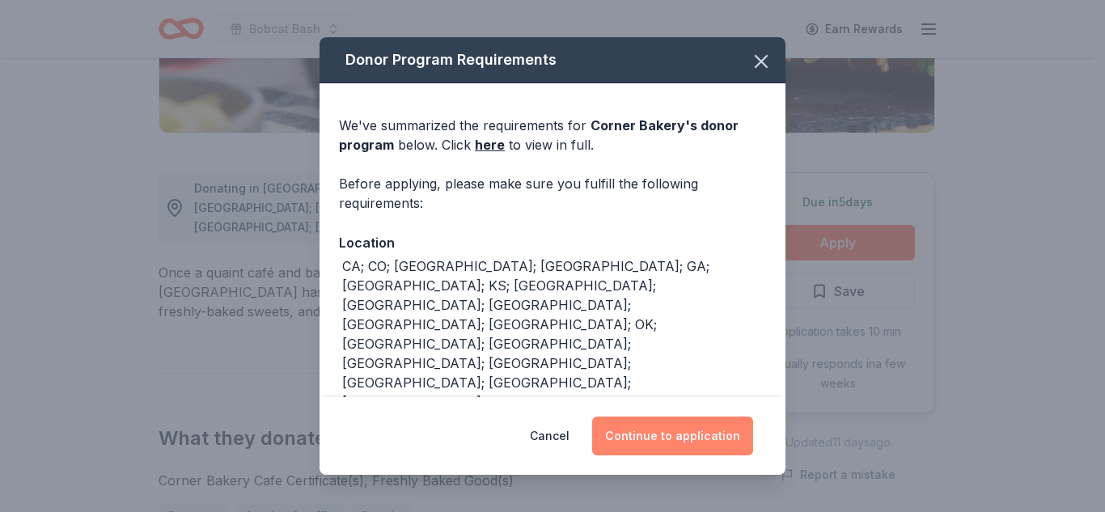
click at [664, 430] on button "Continue to application" at bounding box center [672, 436] width 161 height 39
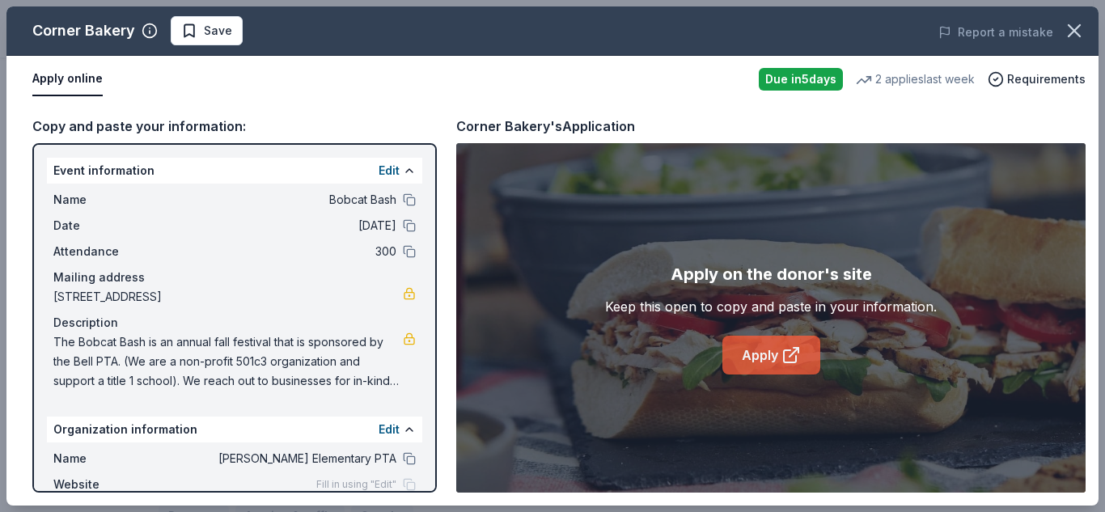
click at [741, 353] on link "Apply" at bounding box center [771, 355] width 98 height 39
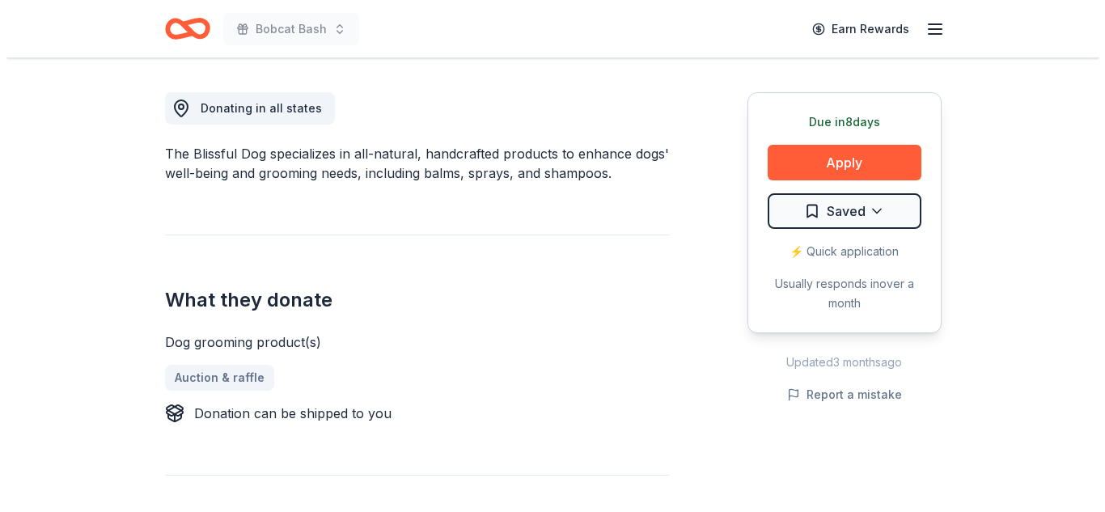
scroll to position [448, 0]
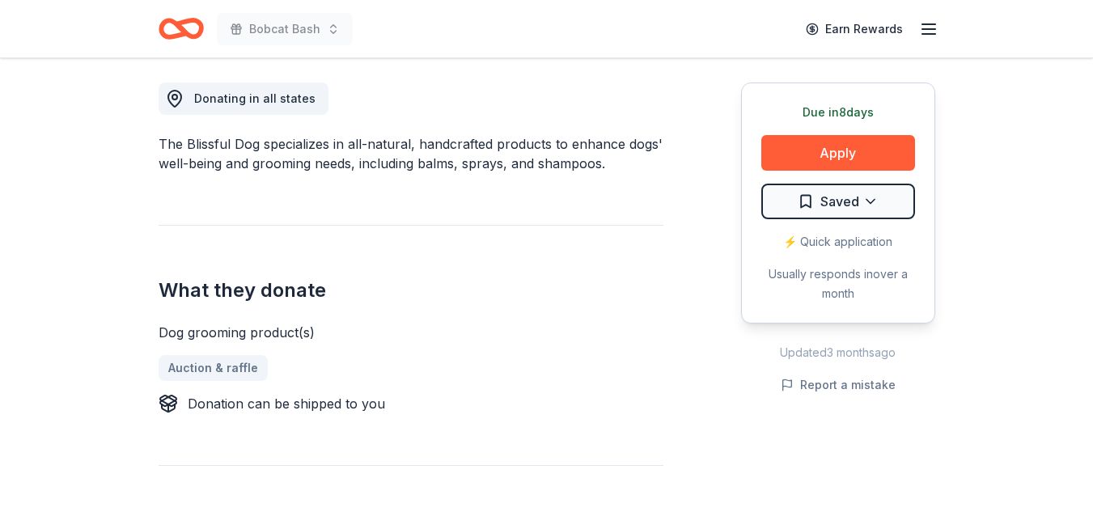
click at [599, 378] on div "Auction & raffle" at bounding box center [411, 368] width 505 height 26
click at [847, 147] on button "Apply" at bounding box center [838, 153] width 154 height 36
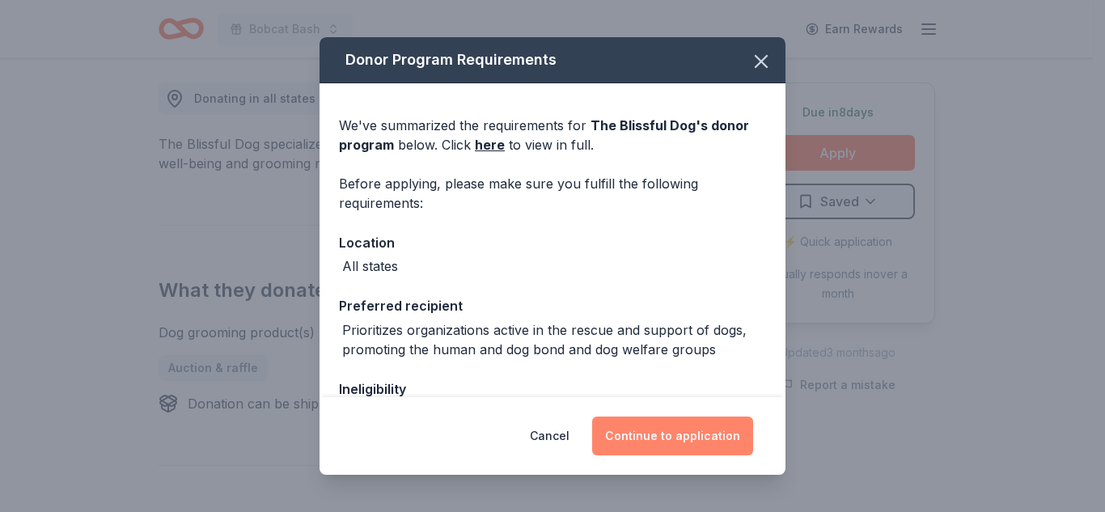
click at [649, 431] on button "Continue to application" at bounding box center [672, 436] width 161 height 39
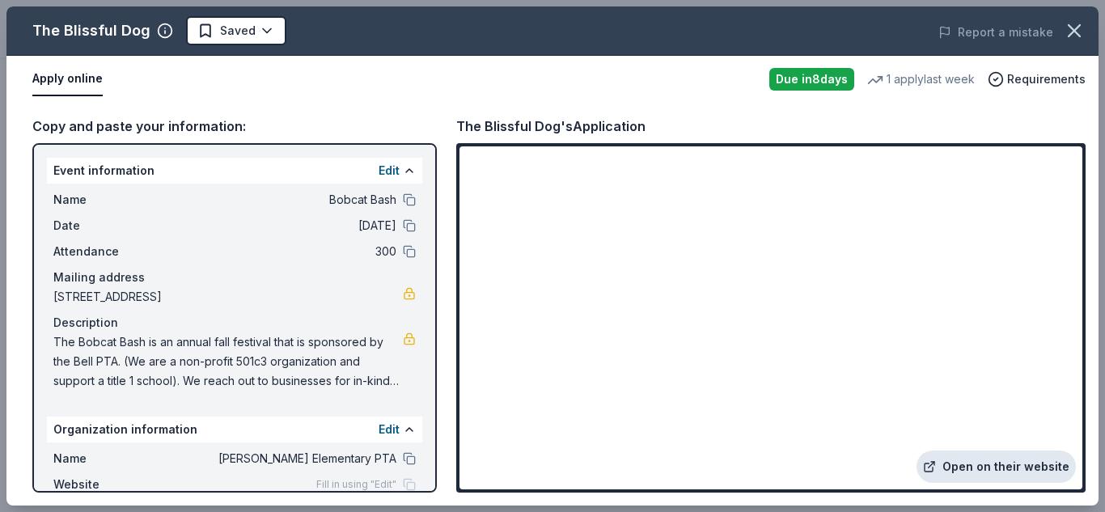
click at [1038, 474] on link "Open on their website" at bounding box center [995, 467] width 159 height 32
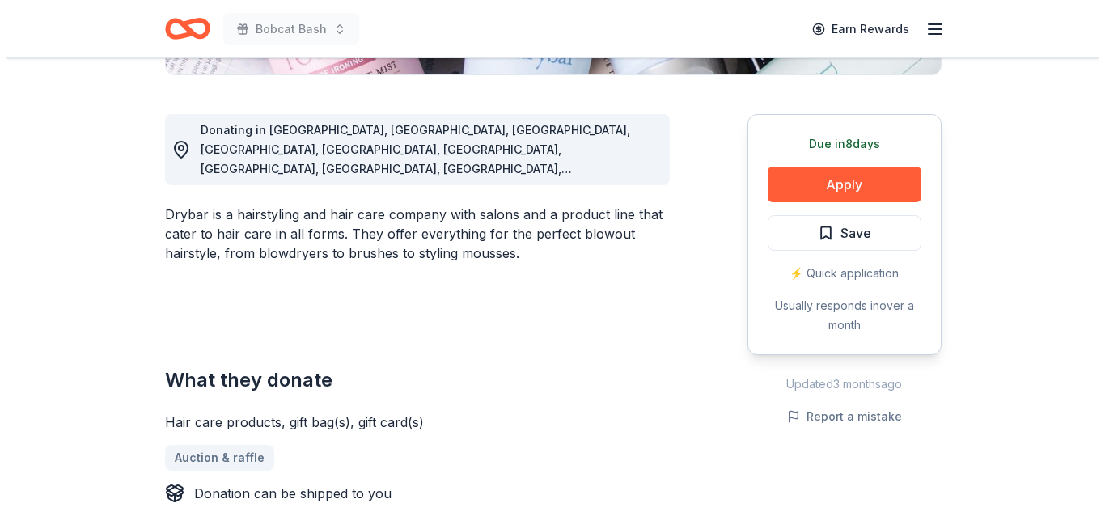
scroll to position [424, 0]
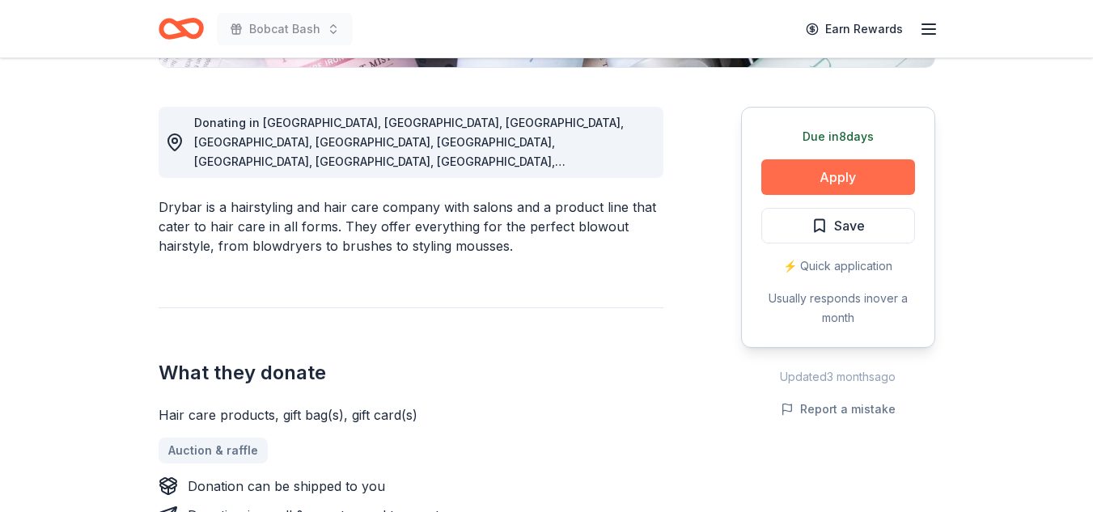
click at [862, 171] on button "Apply" at bounding box center [838, 177] width 154 height 36
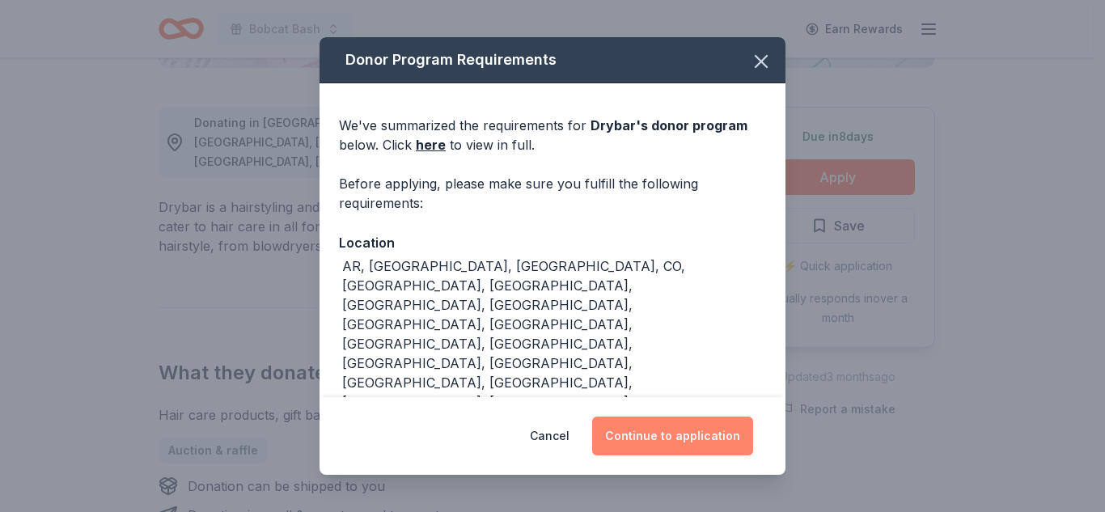
click at [718, 431] on button "Continue to application" at bounding box center [672, 436] width 161 height 39
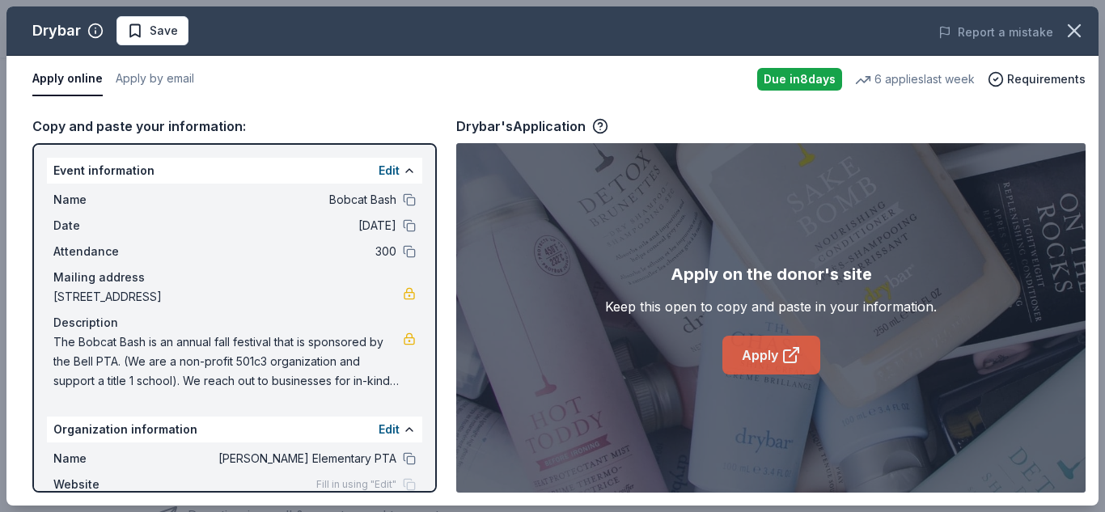
click at [768, 348] on link "Apply" at bounding box center [771, 355] width 98 height 39
click at [766, 362] on link "Apply" at bounding box center [771, 355] width 98 height 39
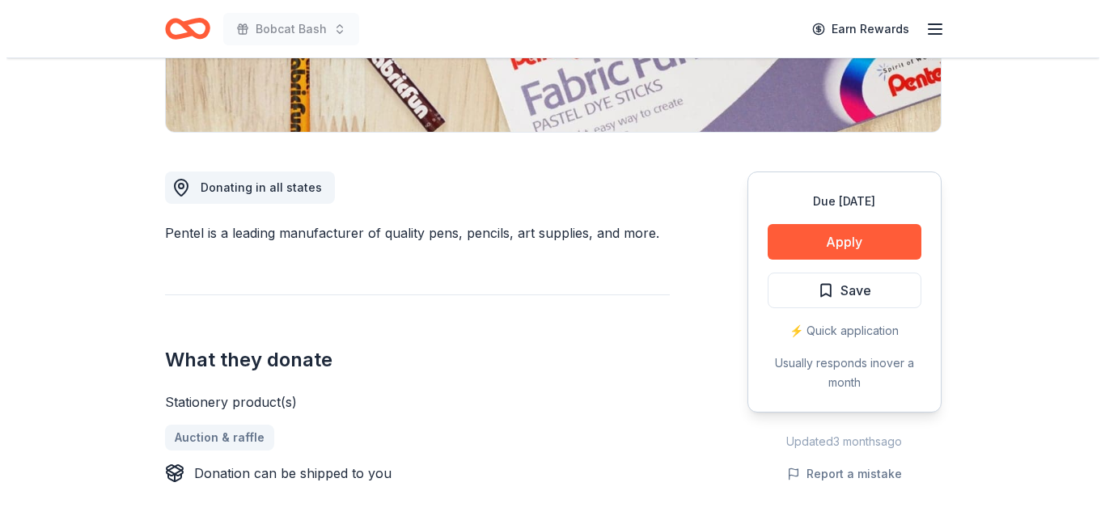
scroll to position [360, 0]
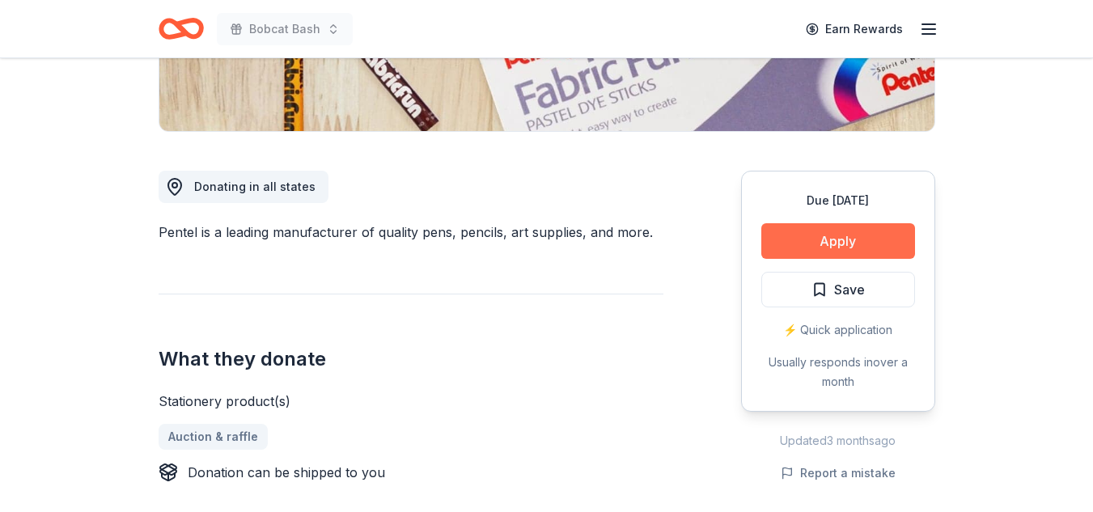
click at [873, 250] on button "Apply" at bounding box center [838, 241] width 154 height 36
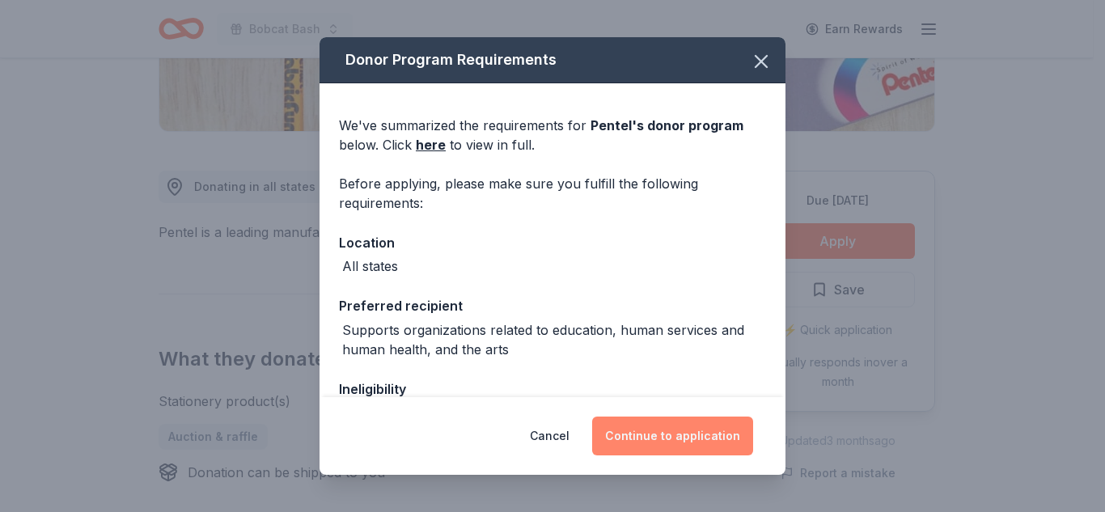
click at [637, 430] on button "Continue to application" at bounding box center [672, 436] width 161 height 39
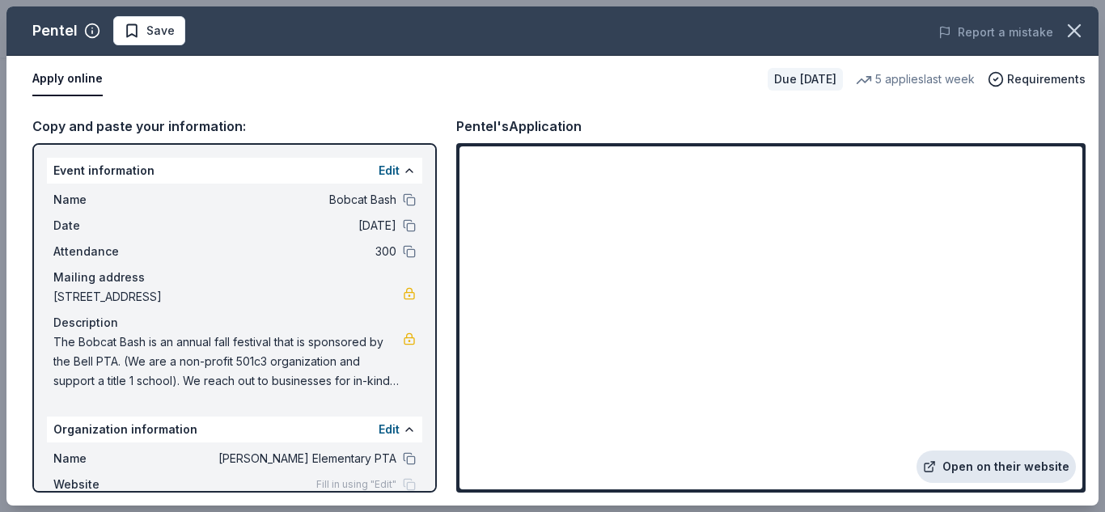
click at [997, 465] on link "Open on their website" at bounding box center [995, 467] width 159 height 32
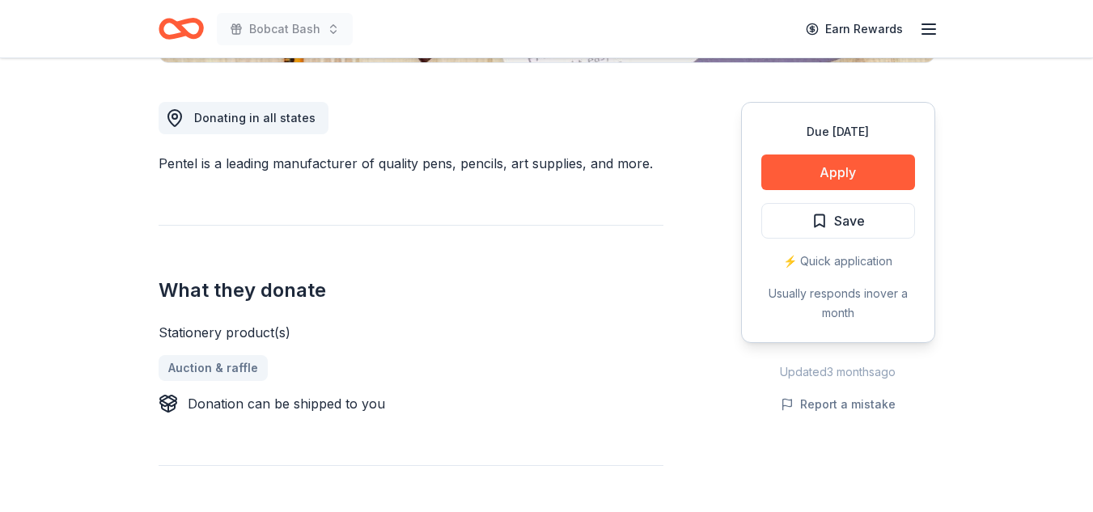
scroll to position [430, 0]
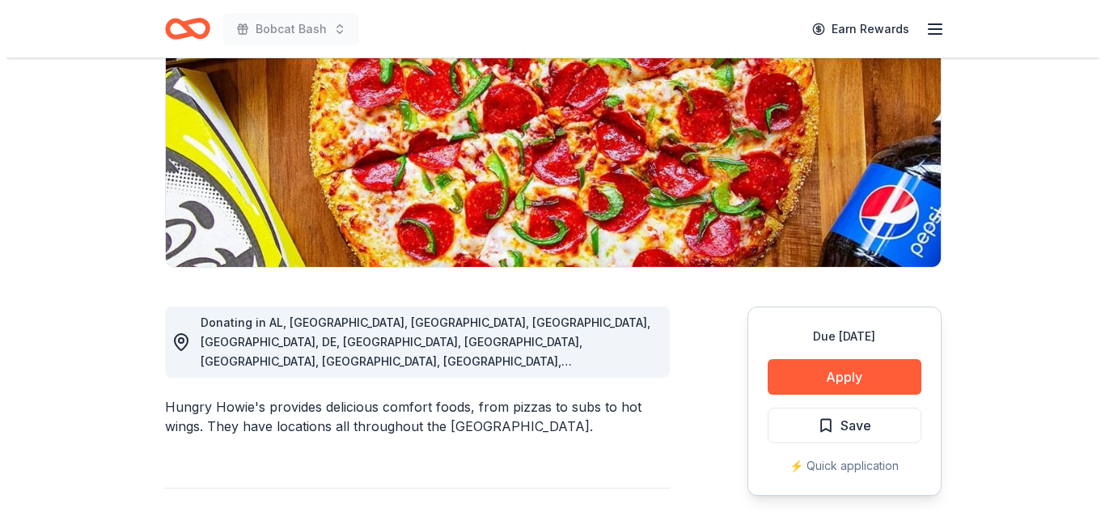
scroll to position [226, 0]
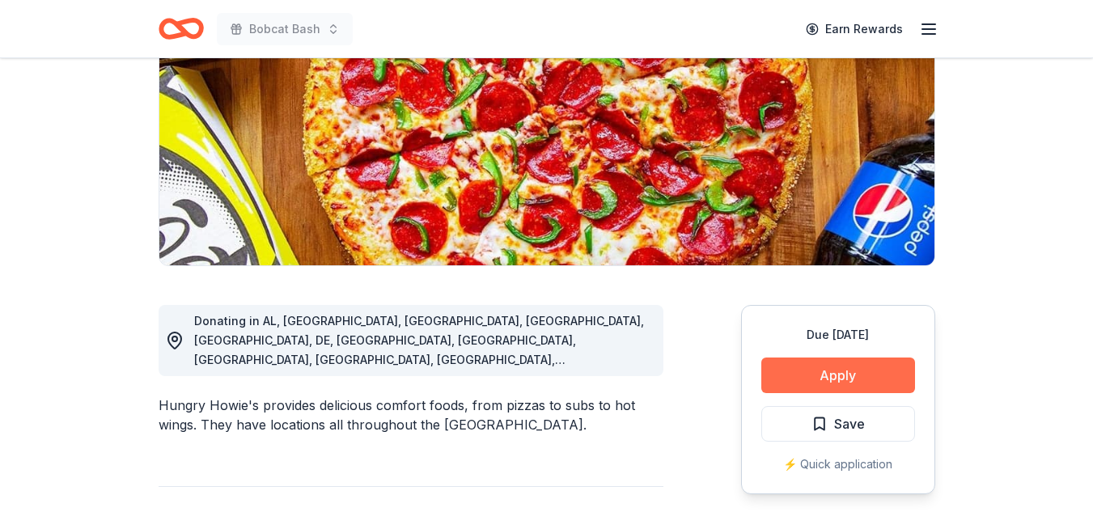
click at [861, 382] on button "Apply" at bounding box center [838, 376] width 154 height 36
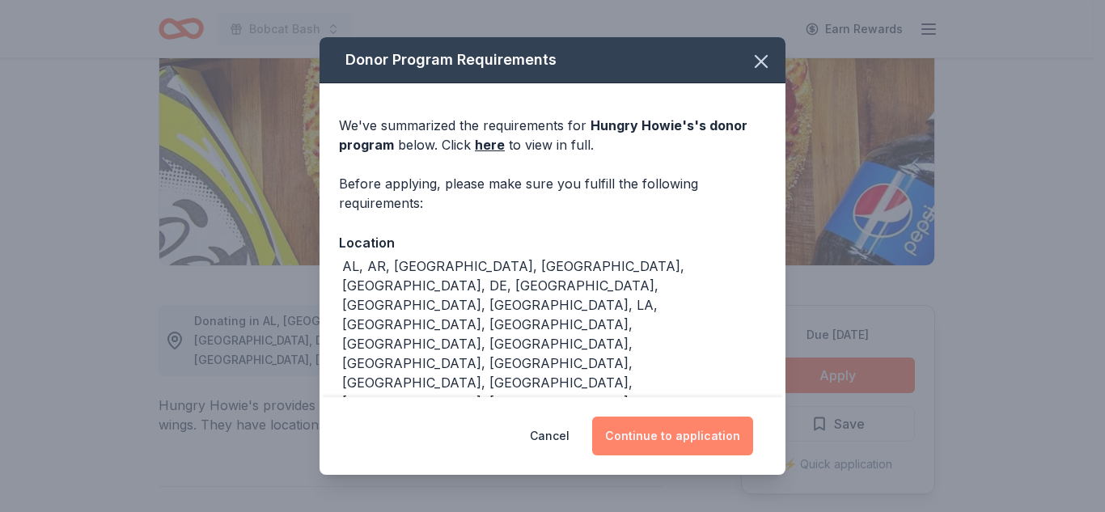
click at [648, 429] on button "Continue to application" at bounding box center [672, 436] width 161 height 39
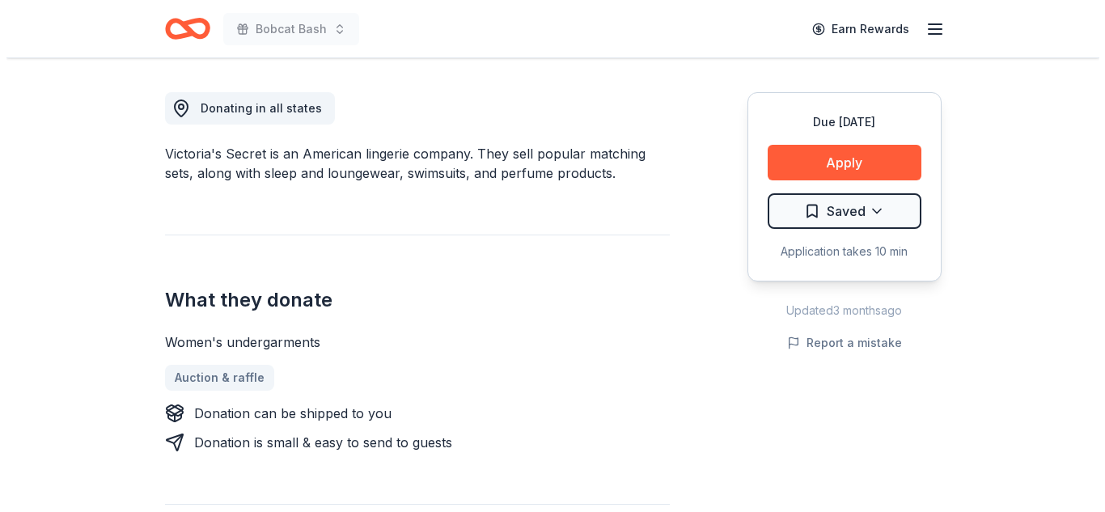
scroll to position [447, 0]
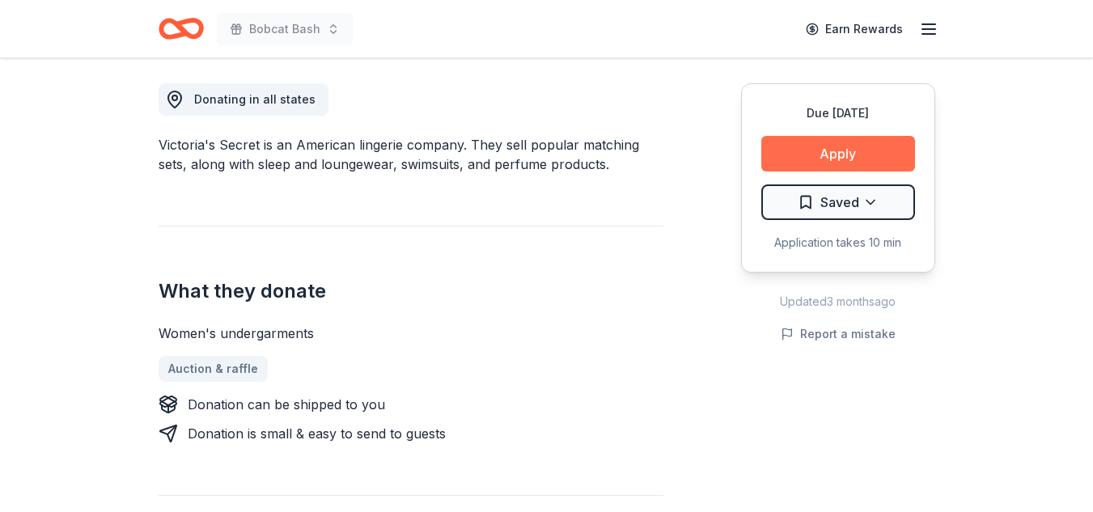
click at [866, 159] on button "Apply" at bounding box center [838, 154] width 154 height 36
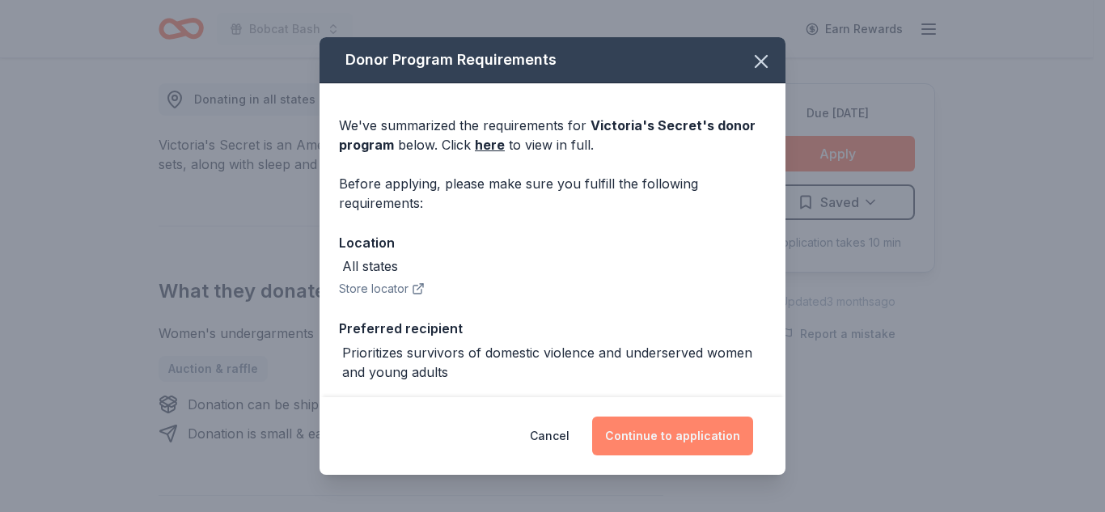
click at [626, 434] on button "Continue to application" at bounding box center [672, 436] width 161 height 39
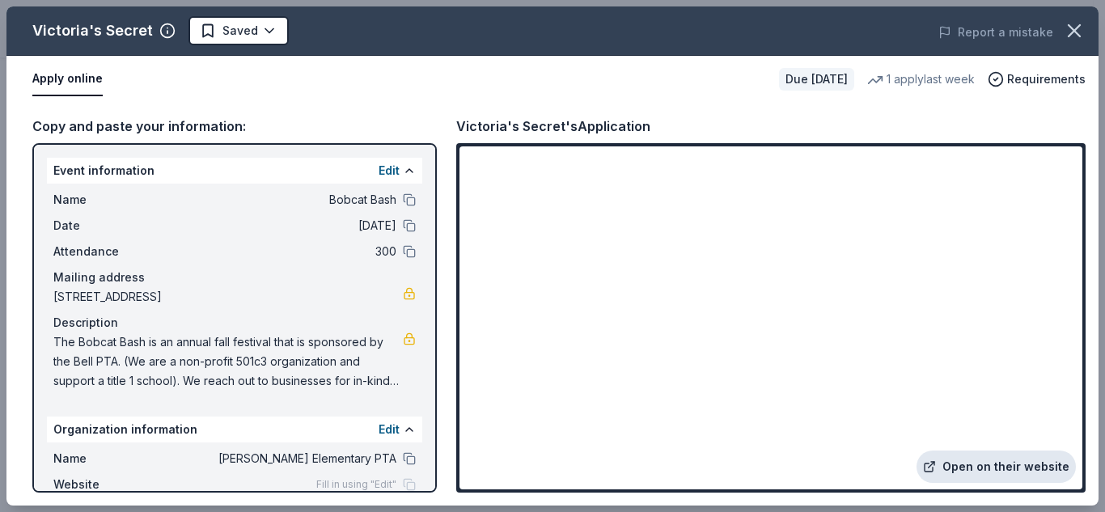
click at [965, 469] on link "Open on their website" at bounding box center [995, 467] width 159 height 32
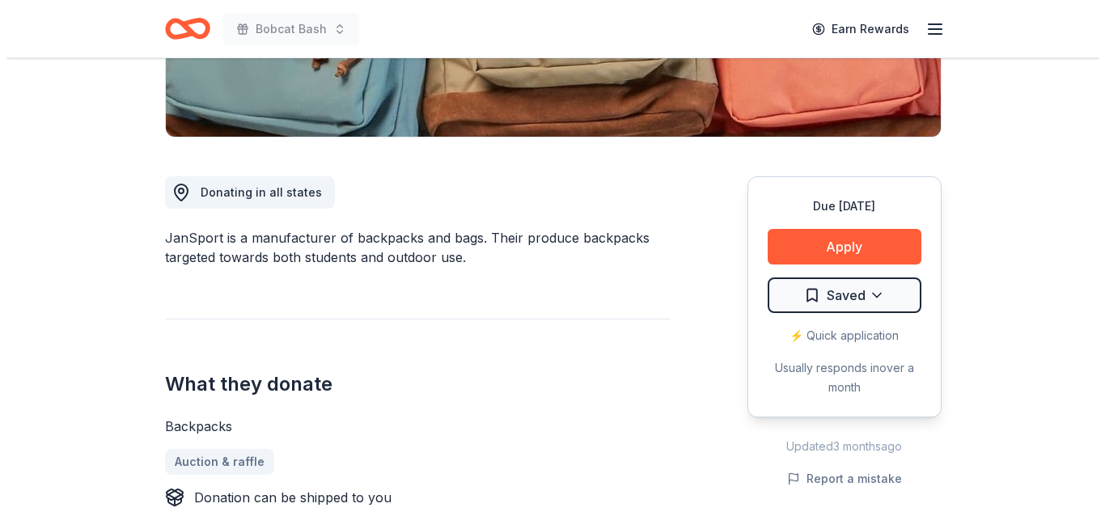
scroll to position [355, 0]
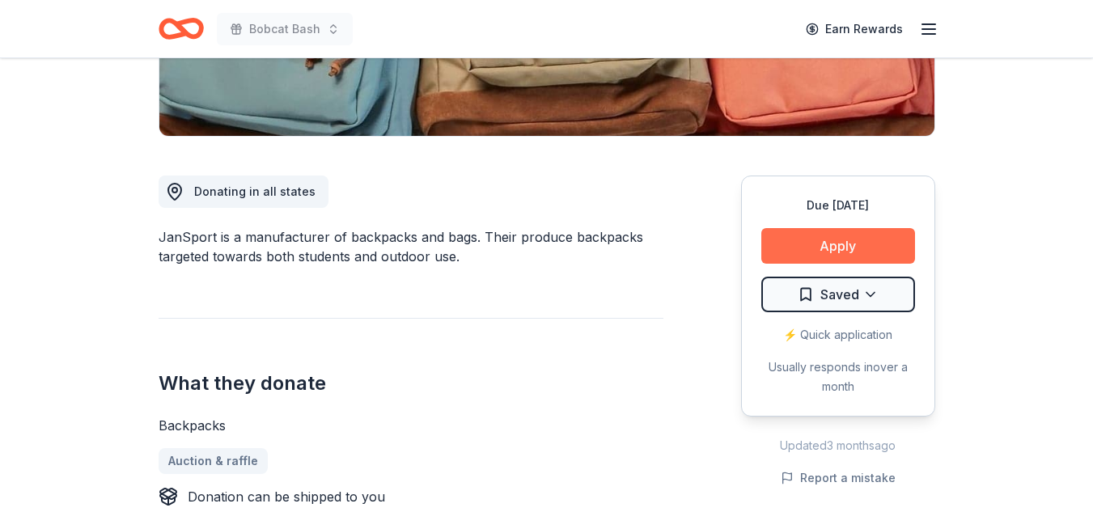
click at [870, 249] on button "Apply" at bounding box center [838, 246] width 154 height 36
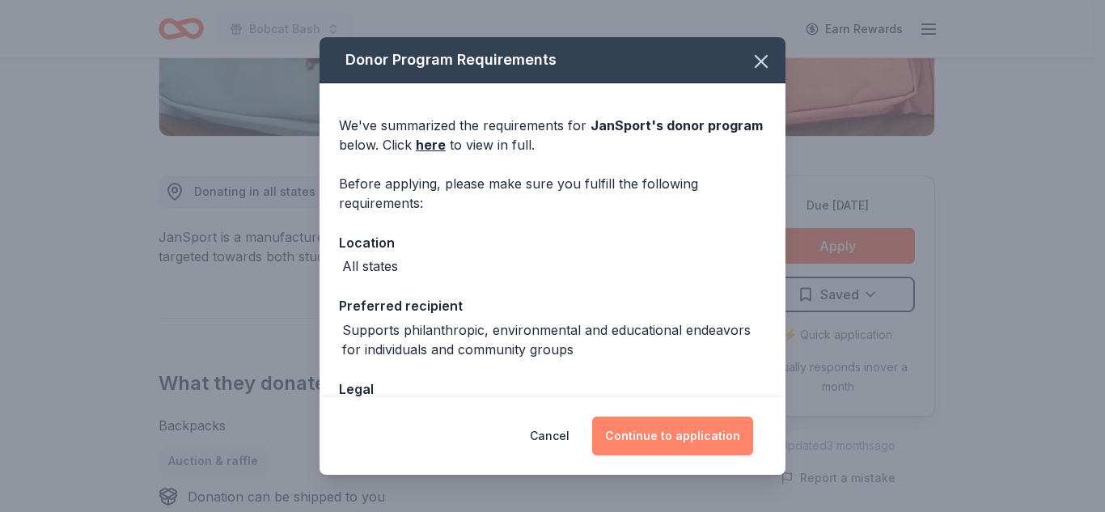
click at [666, 435] on button "Continue to application" at bounding box center [672, 436] width 161 height 39
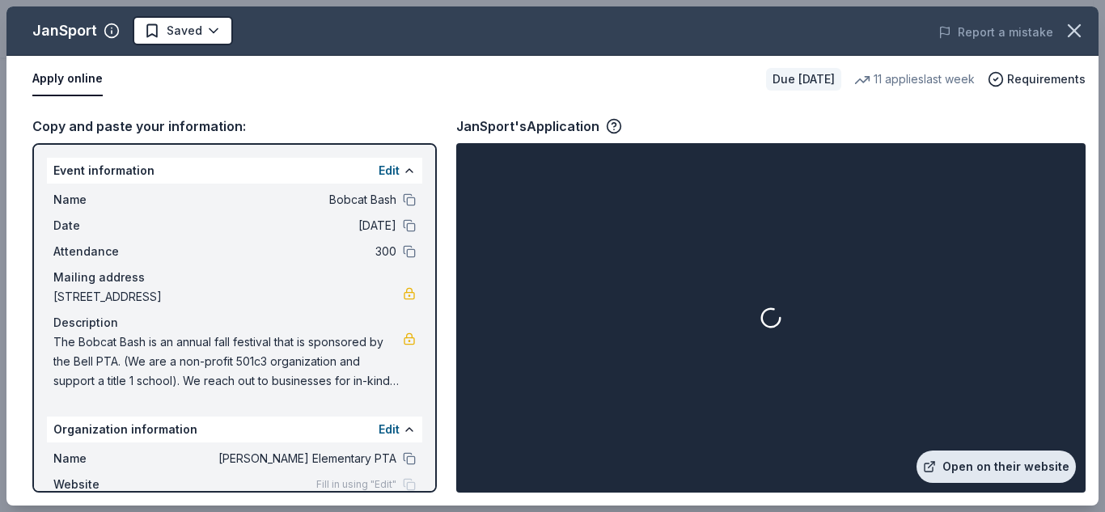
click at [956, 464] on link "Open on their website" at bounding box center [995, 467] width 159 height 32
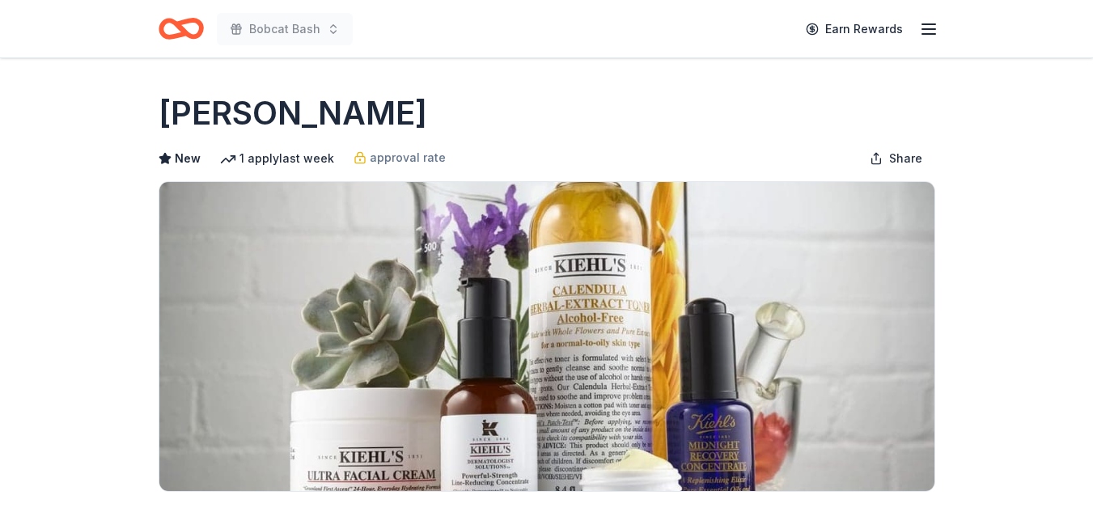
drag, startPoint x: 0, startPoint y: 0, endPoint x: 327, endPoint y: 252, distance: 412.4
click at [327, 252] on img at bounding box center [546, 336] width 775 height 309
